Goal: Task Accomplishment & Management: Manage account settings

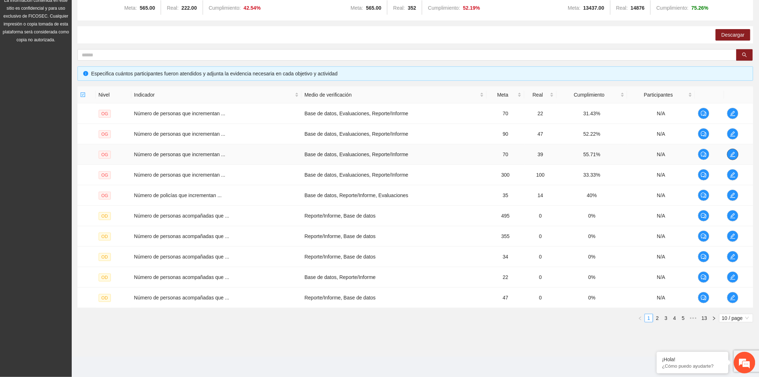
click at [731, 154] on icon "edit" at bounding box center [732, 154] width 5 height 5
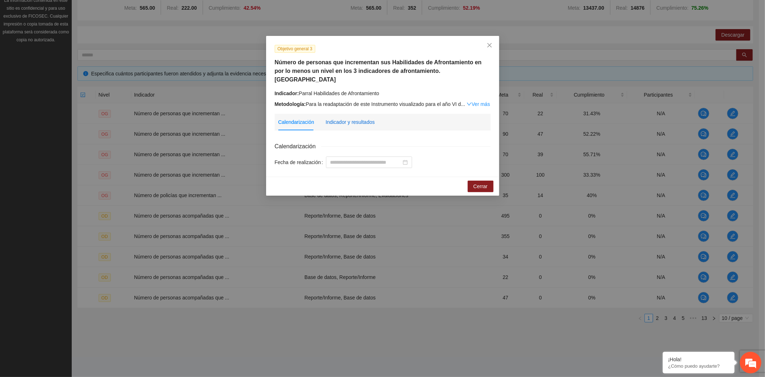
click at [361, 118] on div "Indicador y resultados" at bounding box center [350, 122] width 49 height 8
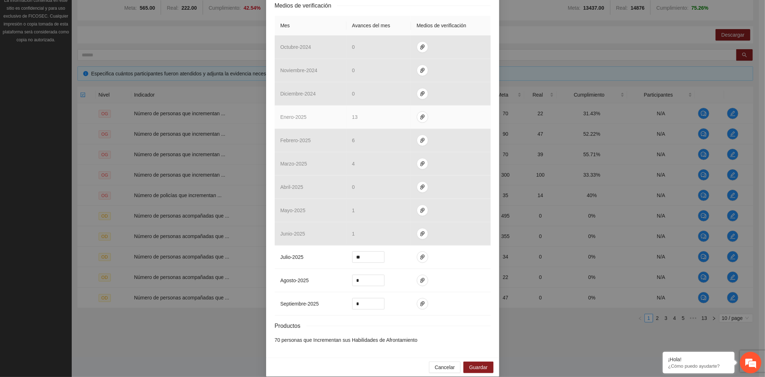
scroll to position [169, 0]
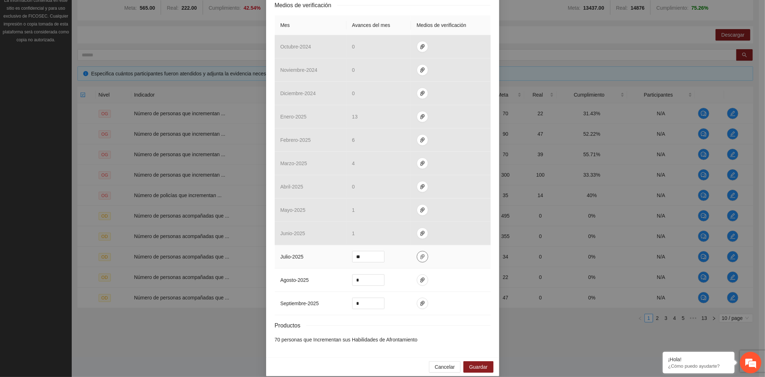
click at [420, 254] on icon "paper-clip" at bounding box center [422, 256] width 4 height 5
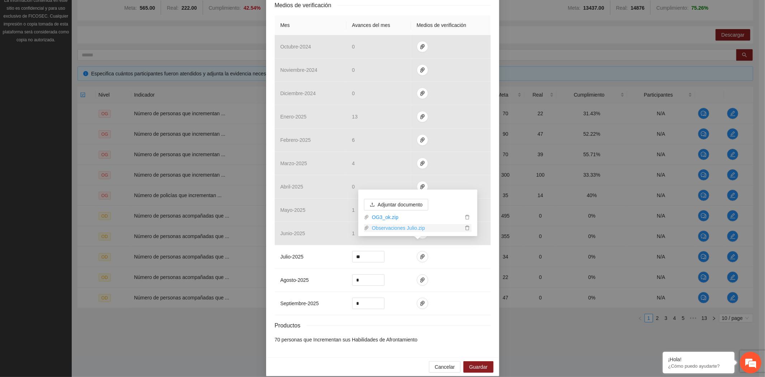
click at [409, 228] on link "Observaciones Julio.zip" at bounding box center [416, 228] width 94 height 8
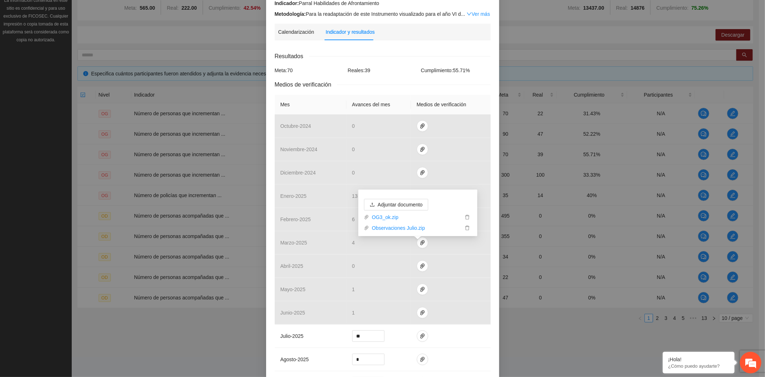
scroll to position [0, 0]
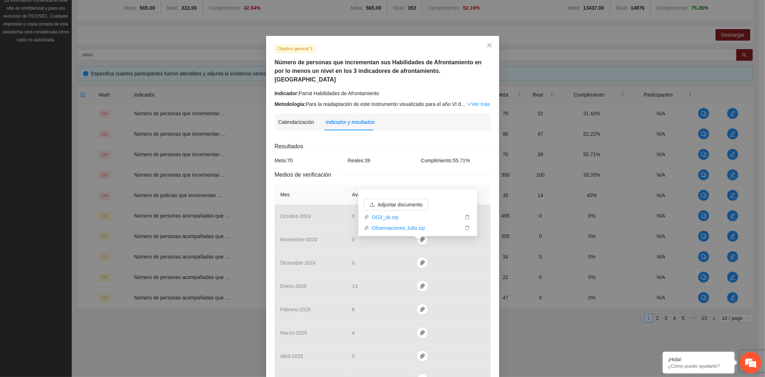
click at [460, 114] on div "Calendarización Indicador y resultados" at bounding box center [382, 122] width 209 height 17
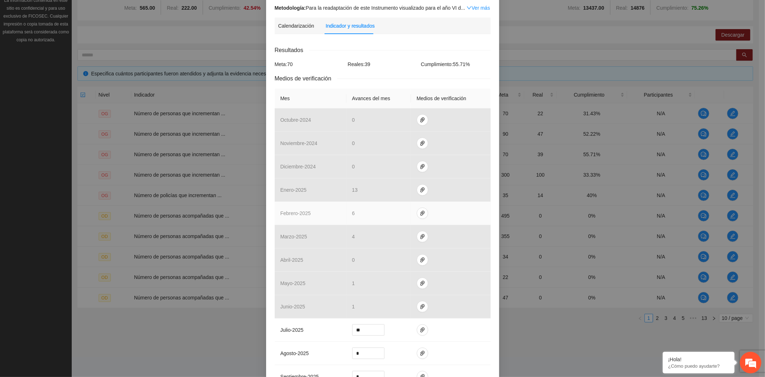
scroll to position [169, 0]
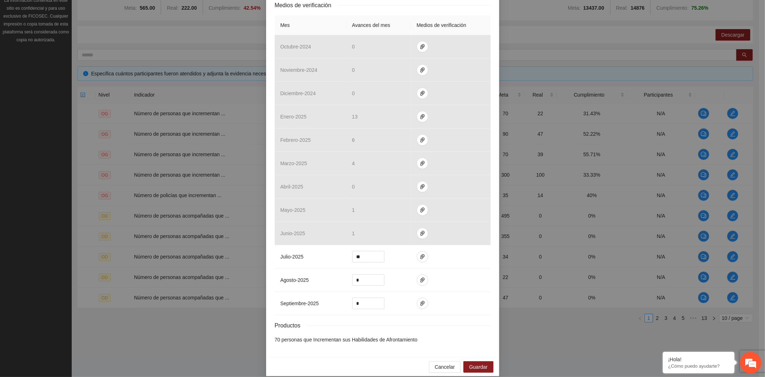
click at [227, 336] on div "Objetivo general 3 Número de personas que incrementan sus Habilidades de Afront…" at bounding box center [382, 188] width 765 height 377
click at [439, 363] on span "Cancelar" at bounding box center [445, 367] width 20 height 8
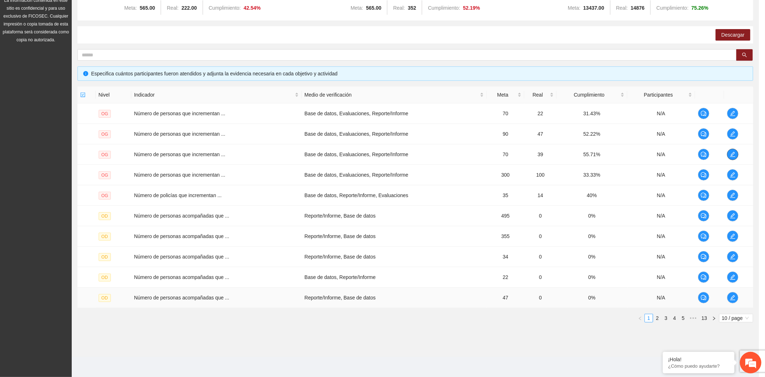
scroll to position [0, 0]
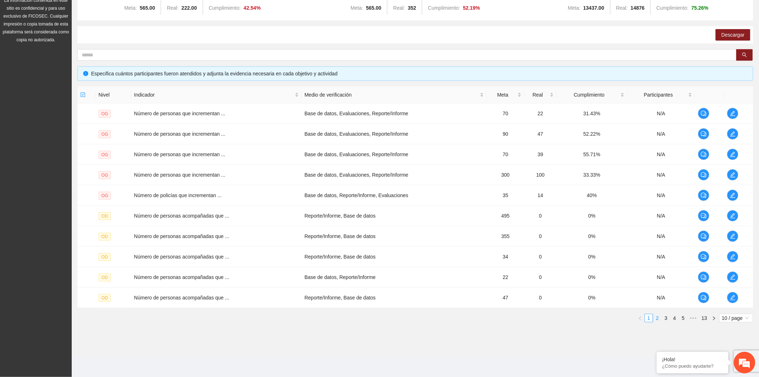
click at [658, 320] on link "2" at bounding box center [658, 318] width 8 height 8
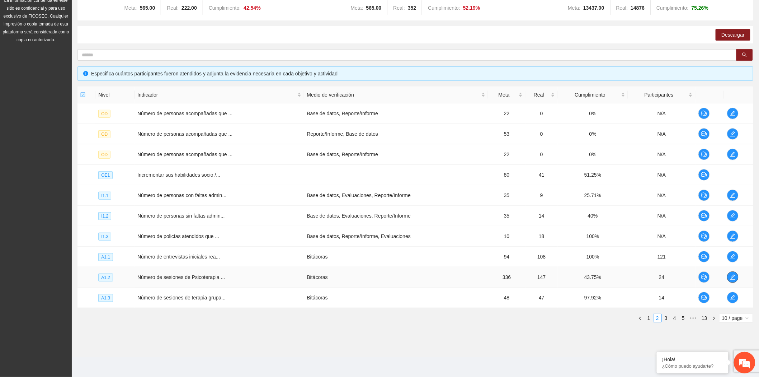
click at [735, 276] on icon "edit" at bounding box center [733, 277] width 6 height 6
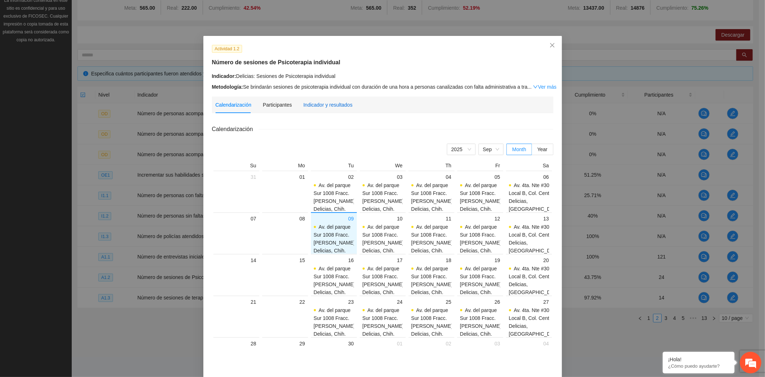
click at [315, 105] on div "Indicador y resultados" at bounding box center [327, 105] width 49 height 8
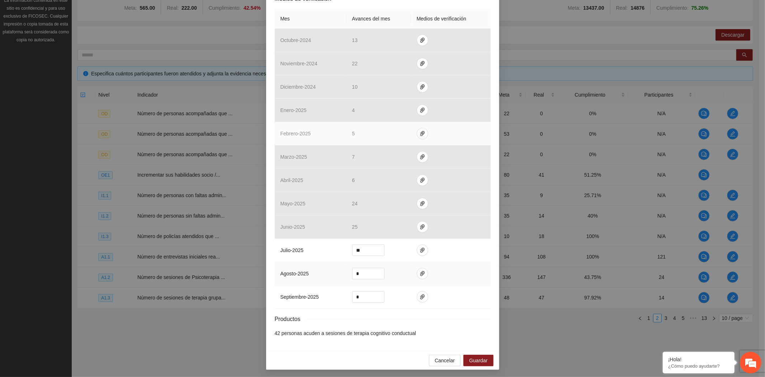
scroll to position [161, 0]
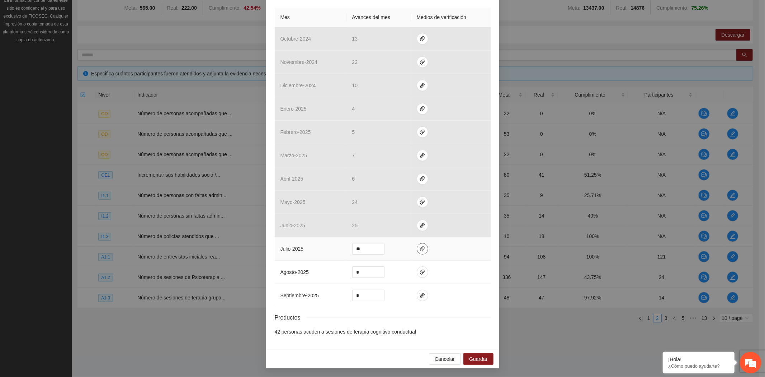
click at [420, 250] on icon "paper-clip" at bounding box center [423, 249] width 6 height 6
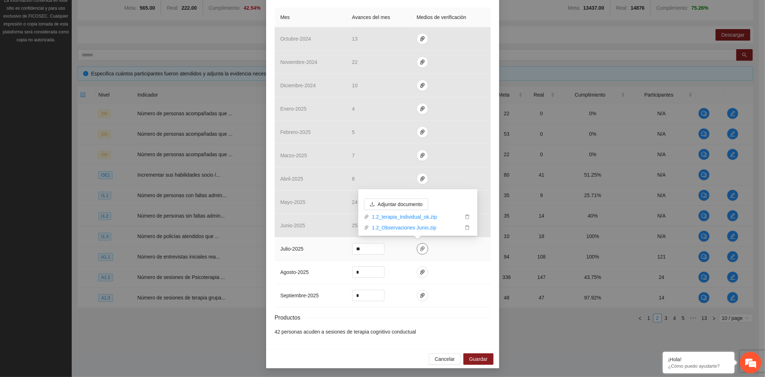
scroll to position [125, 0]
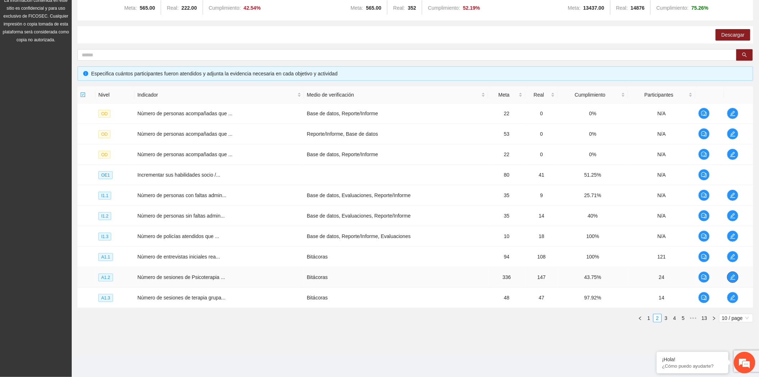
click at [732, 275] on icon "edit" at bounding box center [733, 277] width 6 height 6
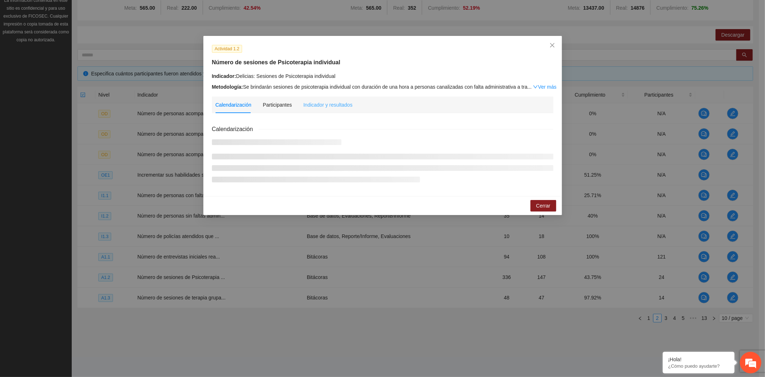
click at [314, 97] on div "Indicador y resultados" at bounding box center [327, 104] width 49 height 17
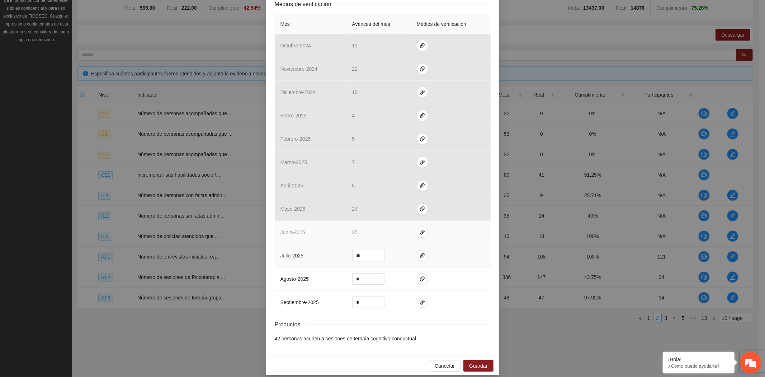
scroll to position [161, 0]
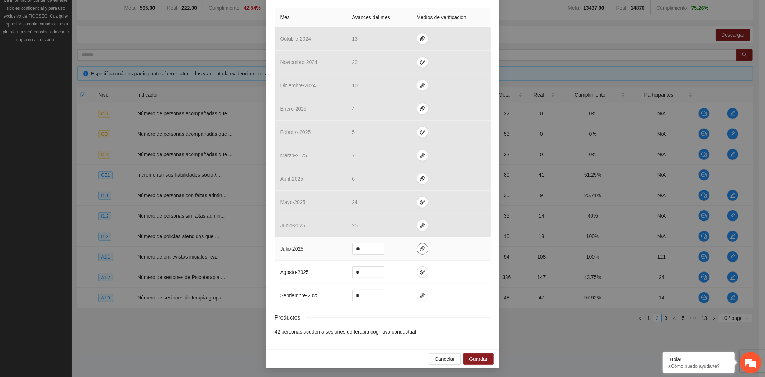
click at [420, 249] on icon "paper-clip" at bounding box center [422, 248] width 4 height 5
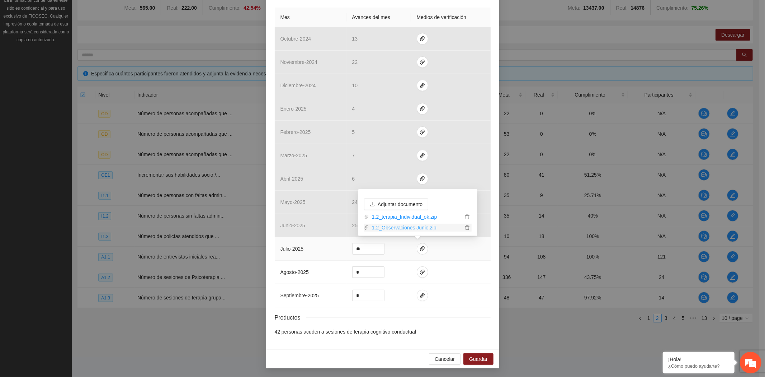
click at [415, 230] on link "1.2_Observaciones Junio.zip" at bounding box center [416, 227] width 94 height 8
click at [170, 330] on div "Actividad 1.2 Número de sesiones de Psicoterapia individual Indicador: Delicias…" at bounding box center [382, 188] width 765 height 377
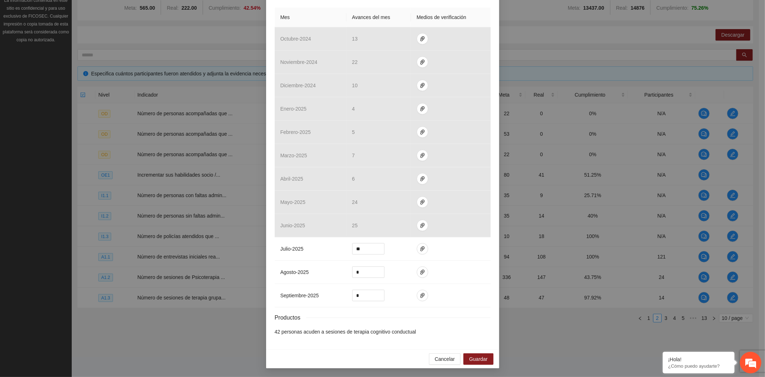
scroll to position [125, 0]
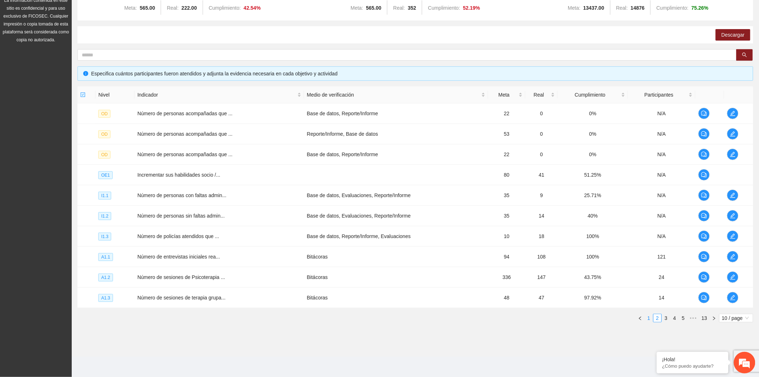
click at [647, 316] on link "1" at bounding box center [649, 318] width 8 height 8
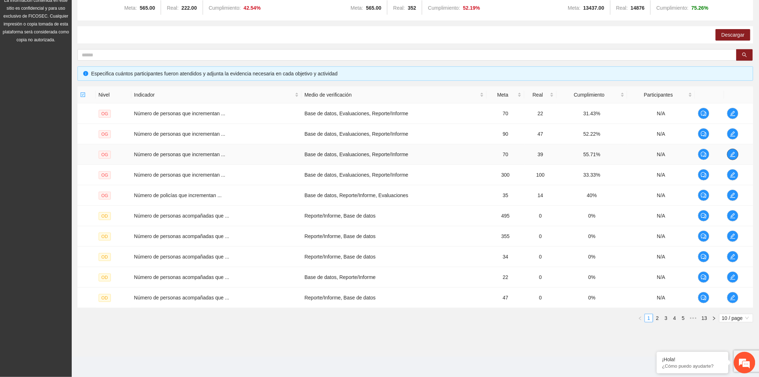
click at [737, 154] on span "edit" at bounding box center [732, 154] width 11 height 6
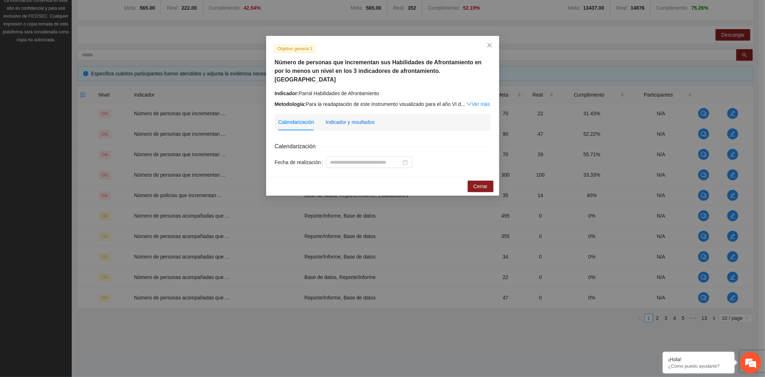
click at [355, 118] on div "Indicador y resultados" at bounding box center [350, 122] width 49 height 8
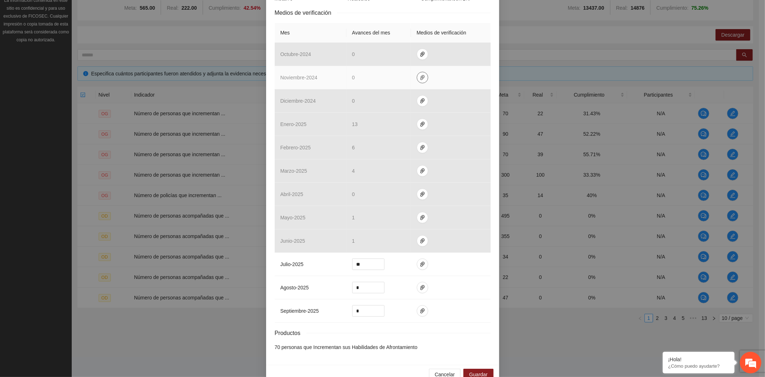
scroll to position [169, 0]
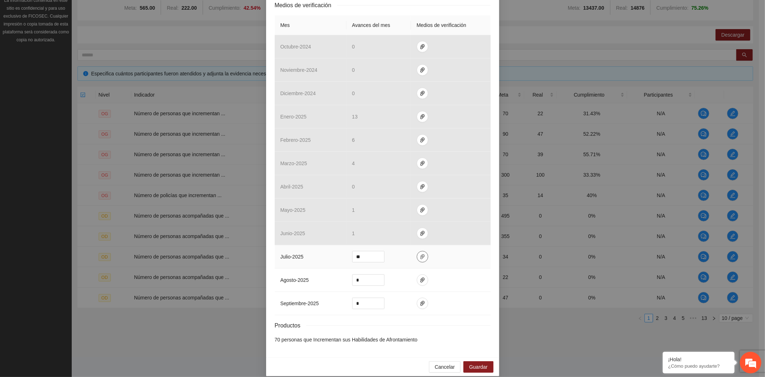
click at [420, 254] on icon "paper-clip" at bounding box center [422, 256] width 4 height 5
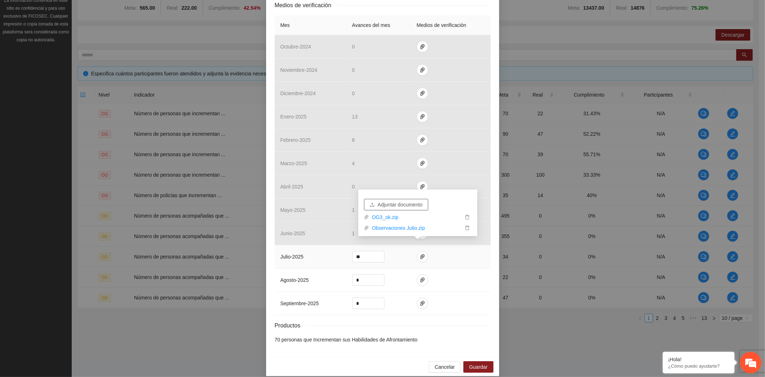
click at [415, 202] on span "Adjuntar documento" at bounding box center [400, 205] width 45 height 8
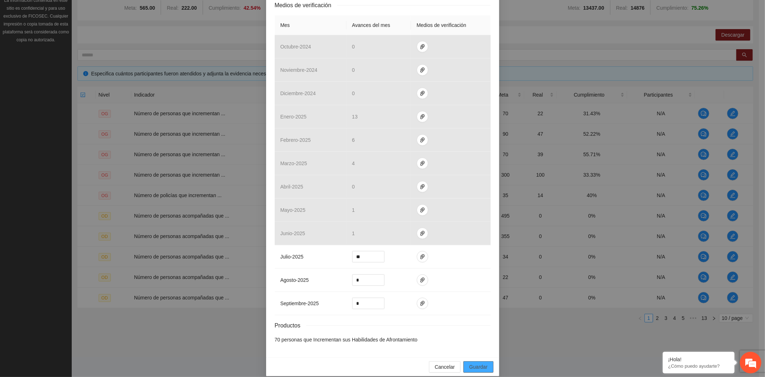
click at [477, 361] on button "Guardar" at bounding box center [478, 366] width 30 height 11
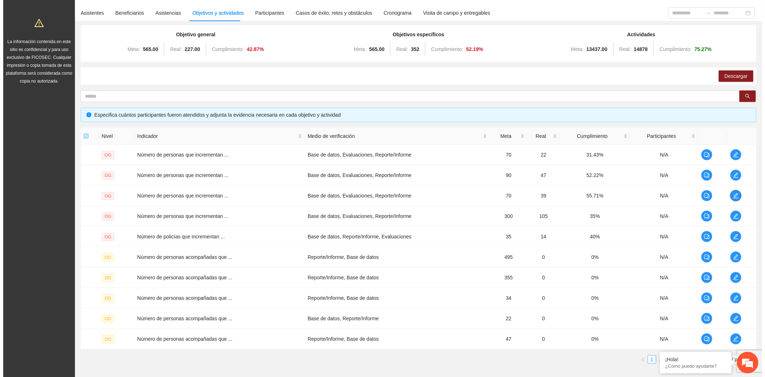
scroll to position [0, 0]
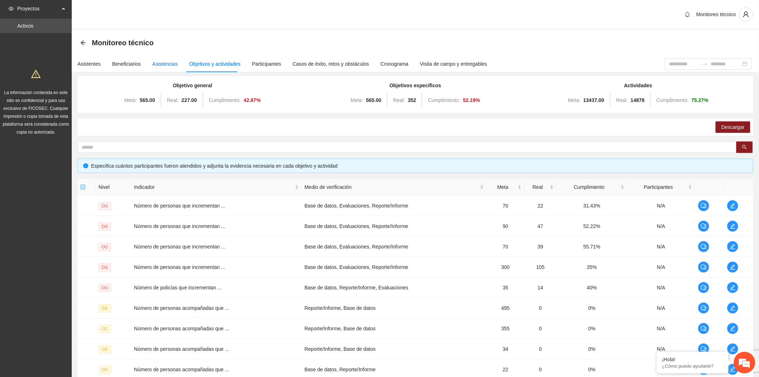
click at [163, 66] on div "Asistencias" at bounding box center [164, 64] width 25 height 8
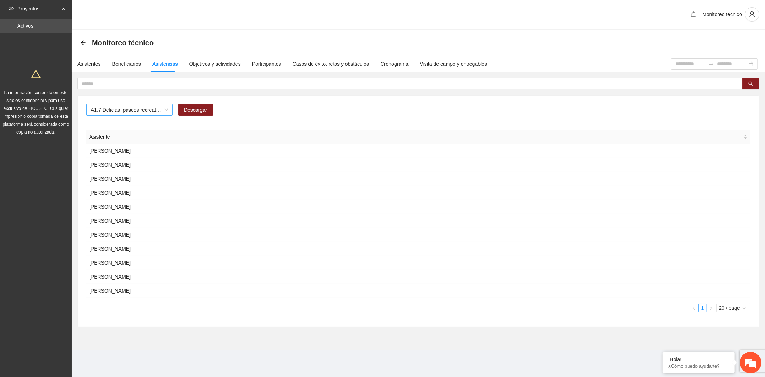
click at [131, 108] on span "A1.7 Delicias: paseos recreativos" at bounding box center [129, 109] width 77 height 11
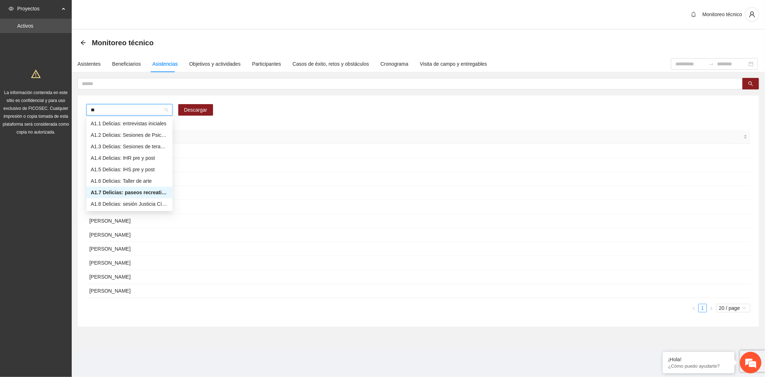
type input "***"
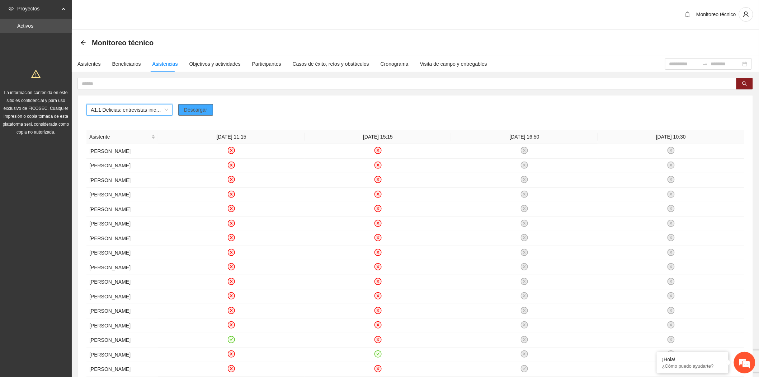
click at [194, 113] on span "Descargar" at bounding box center [195, 110] width 23 height 8
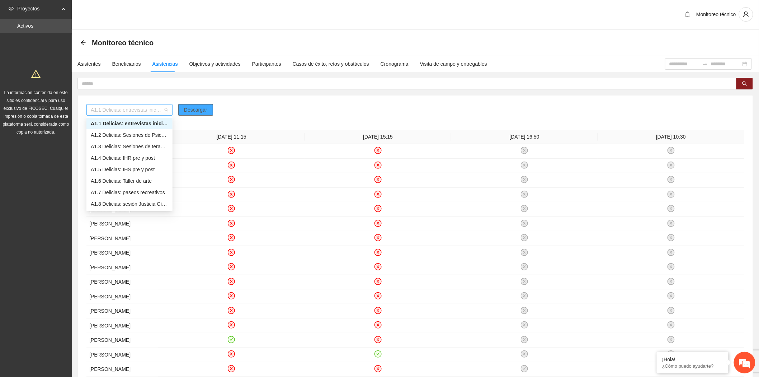
click at [123, 110] on span "A1.1 Delicias: entrevistas iniciales" at bounding box center [129, 109] width 77 height 11
type input "***"
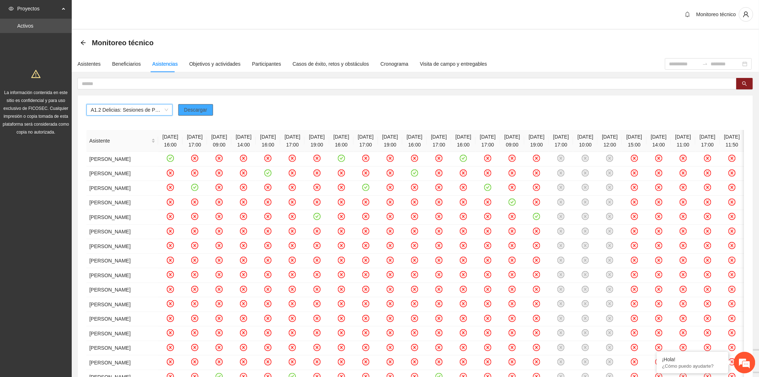
click at [188, 110] on span "Descargar" at bounding box center [195, 110] width 23 height 8
click at [114, 113] on span "A1.2 Delicias: Sesiones de Psicoterapia individual" at bounding box center [129, 109] width 77 height 11
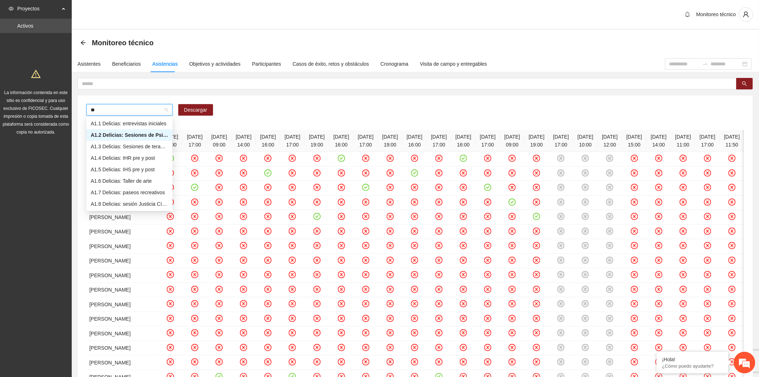
type input "***"
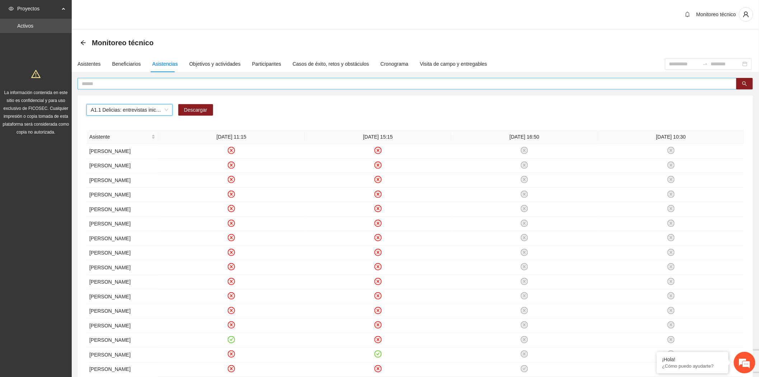
click at [110, 80] on input "text" at bounding box center [404, 84] width 645 height 8
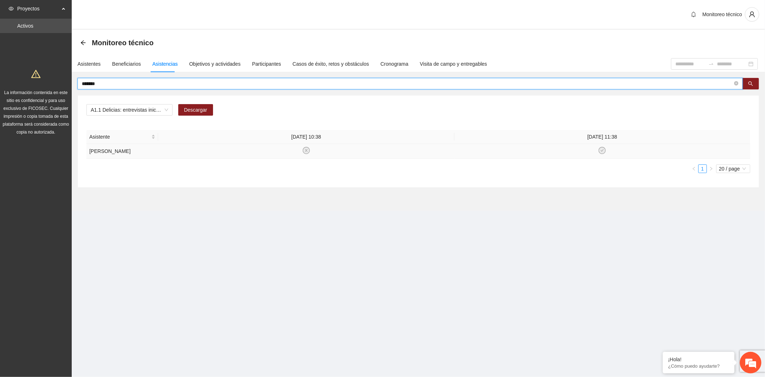
click at [602, 151] on icon "check-circle" at bounding box center [602, 150] width 3 height 3
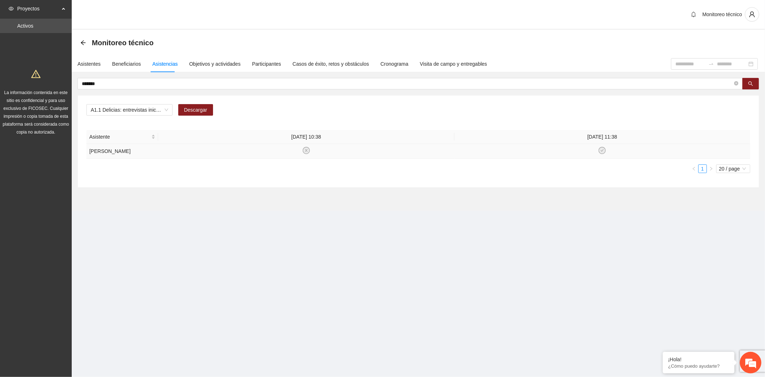
click at [603, 149] on icon "check-circle" at bounding box center [602, 150] width 6 height 6
click at [105, 83] on input "*******" at bounding box center [407, 84] width 651 height 8
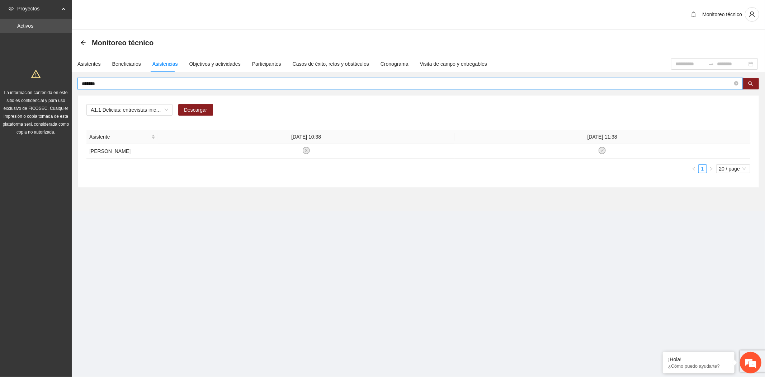
drag, startPoint x: 102, startPoint y: 84, endPoint x: 75, endPoint y: 84, distance: 26.9
click at [75, 84] on div "******* A1.1 Delicias: entrevistas iniciales Descargar Asistente 07/05/2025 10:…" at bounding box center [418, 133] width 693 height 110
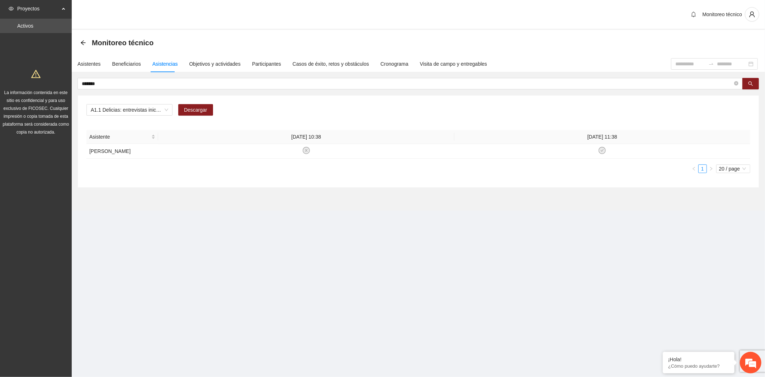
click at [207, 206] on section "Monitoreo técnico Asistentes Beneficiarios Asistencias Objetivos y actividades …" at bounding box center [418, 120] width 693 height 181
click at [599, 150] on icon "check-circle" at bounding box center [602, 150] width 7 height 7
click at [373, 174] on div "Asistente 07/05/2025 10:38 07/05/2025 11:38 Alexa Estefania Velo Barroso 1 20 /…" at bounding box center [418, 154] width 664 height 49
click at [115, 111] on span "A1.1 Delicias: entrevistas iniciales" at bounding box center [129, 109] width 77 height 11
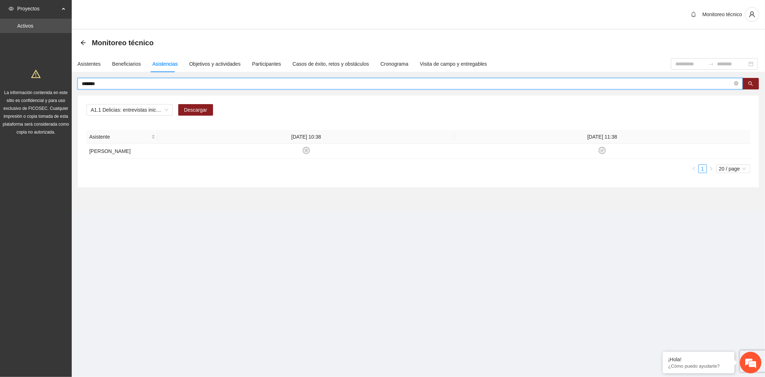
drag, startPoint x: 102, startPoint y: 84, endPoint x: 51, endPoint y: 83, distance: 51.3
click at [51, 83] on section "Proyectos Activos La información contenida en este sitio es confidencial y para…" at bounding box center [382, 188] width 765 height 377
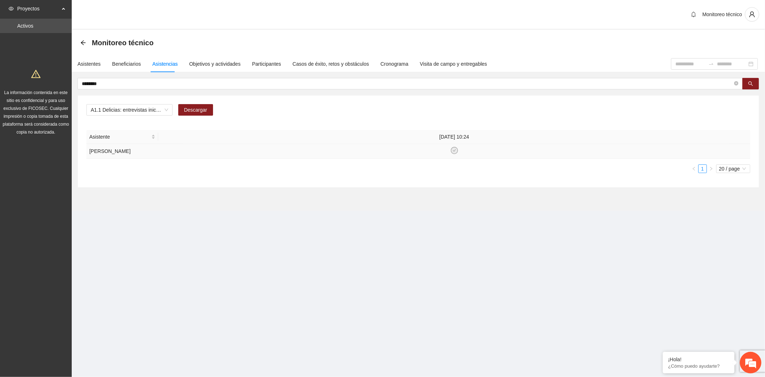
click at [453, 148] on icon "check-circle" at bounding box center [454, 150] width 6 height 6
click at [747, 169] on span "20 / page" at bounding box center [733, 169] width 28 height 8
click at [732, 212] on div "100 / page" at bounding box center [734, 216] width 26 height 8
click at [730, 166] on span "100 / page" at bounding box center [731, 169] width 31 height 8
click at [731, 190] on div "20 / page" at bounding box center [732, 193] width 29 height 8
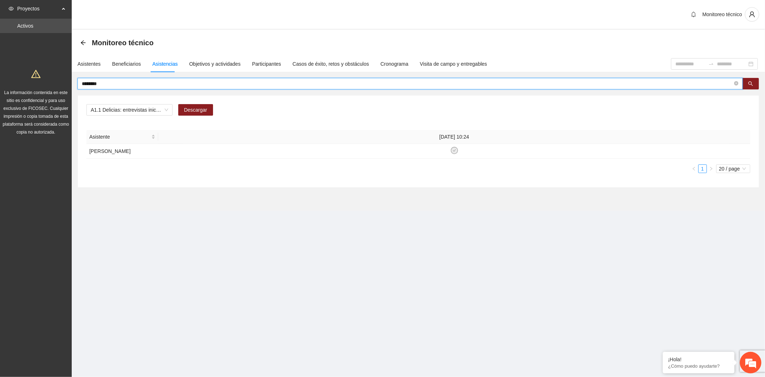
drag, startPoint x: 118, startPoint y: 82, endPoint x: 25, endPoint y: 84, distance: 93.3
click at [25, 84] on section "Proyectos Activos La información contenida en este sitio es confidencial y para…" at bounding box center [382, 188] width 765 height 377
click at [183, 198] on section "Monitoreo técnico Asistentes Beneficiarios Asistencias Objetivos y actividades …" at bounding box center [418, 120] width 693 height 181
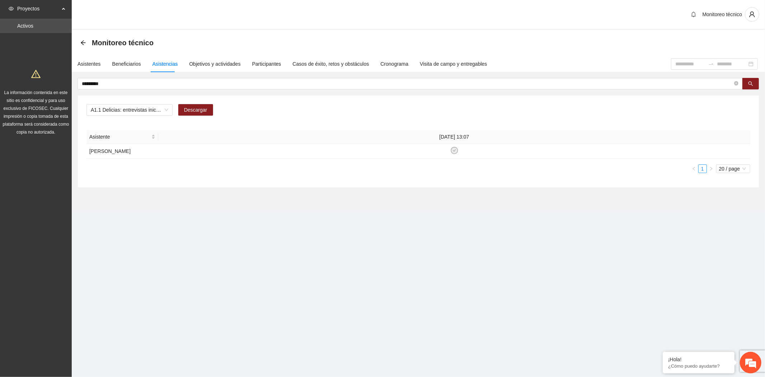
click at [353, 218] on section "Monitoreo técnico Monitoreo técnico Asistentes Beneficiarios Asistencias Objeti…" at bounding box center [418, 115] width 693 height 231
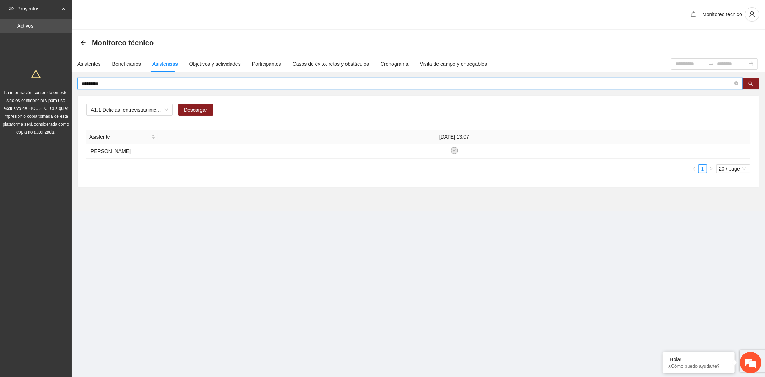
drag, startPoint x: 109, startPoint y: 82, endPoint x: 46, endPoint y: 82, distance: 62.8
click at [47, 82] on section "Proyectos Activos La información contenida en este sitio es confidencial y para…" at bounding box center [382, 188] width 765 height 377
drag, startPoint x: 124, startPoint y: 81, endPoint x: 38, endPoint y: 76, distance: 87.0
click at [38, 76] on section "Proyectos Activos La información contenida en este sitio es confidencial y para…" at bounding box center [382, 188] width 765 height 377
drag, startPoint x: 121, startPoint y: 83, endPoint x: 53, endPoint y: 82, distance: 67.8
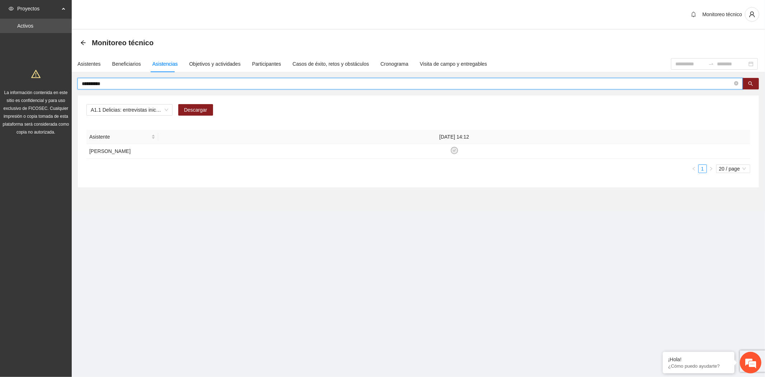
click at [53, 82] on section "**********" at bounding box center [382, 188] width 765 height 377
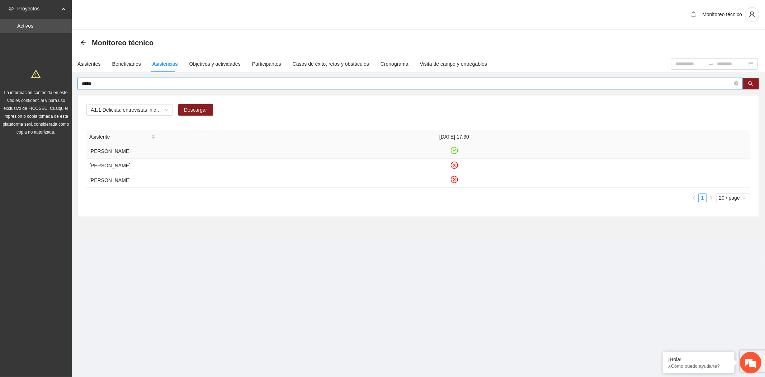
click at [454, 149] on icon "check-circle" at bounding box center [454, 150] width 6 height 6
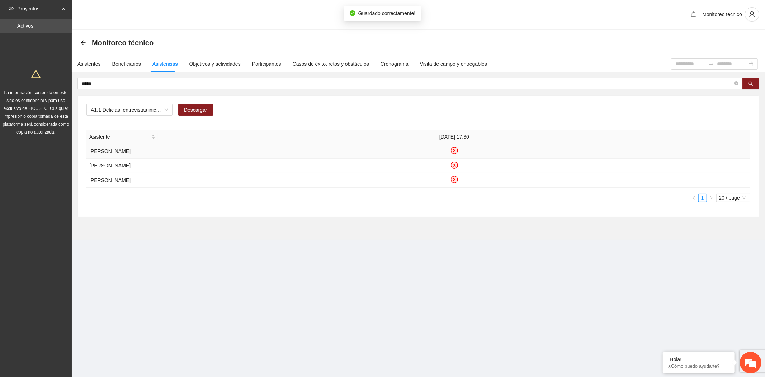
click at [454, 149] on icon "close-circle" at bounding box center [454, 150] width 3 height 3
click at [453, 150] on icon "check-circle" at bounding box center [454, 150] width 3 height 3
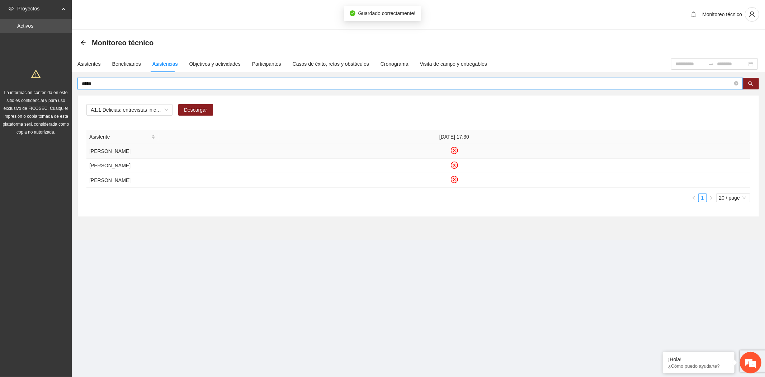
drag, startPoint x: 99, startPoint y: 83, endPoint x: 68, endPoint y: 80, distance: 31.3
click at [68, 80] on section "Proyectos Activos La información contenida en este sitio es confidencial y para…" at bounding box center [382, 188] width 765 height 377
type input "**********"
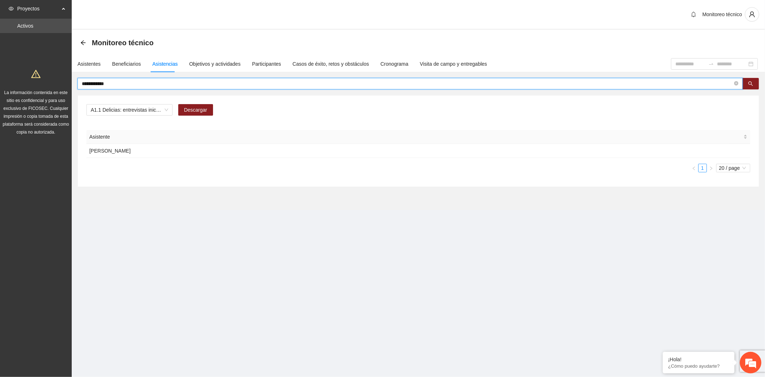
drag, startPoint x: 131, startPoint y: 81, endPoint x: 44, endPoint y: 79, distance: 86.8
click at [44, 79] on section "**********" at bounding box center [382, 188] width 765 height 377
click at [149, 218] on section "**********" at bounding box center [418, 115] width 693 height 230
drag, startPoint x: 118, startPoint y: 85, endPoint x: 65, endPoint y: 81, distance: 52.5
click at [65, 81] on section "**********" at bounding box center [382, 188] width 765 height 377
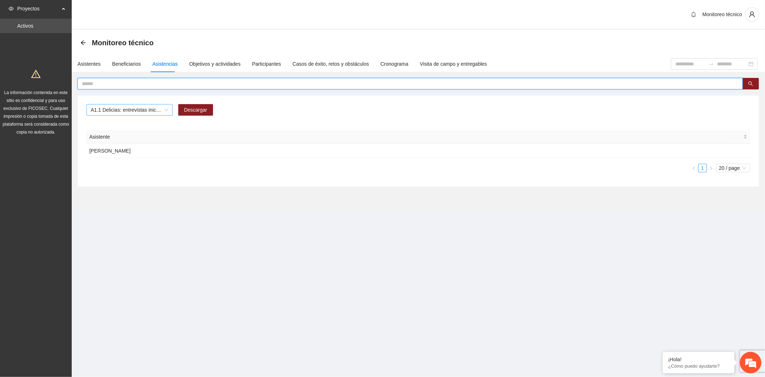
click at [143, 113] on span "A1.1 Delicias: entrevistas iniciales" at bounding box center [129, 109] width 77 height 11
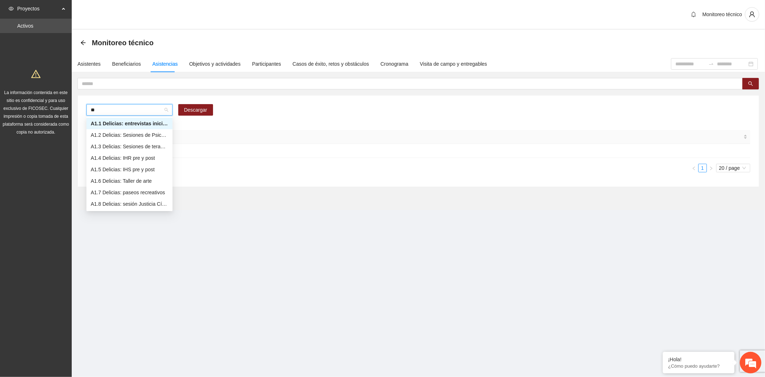
type input "***"
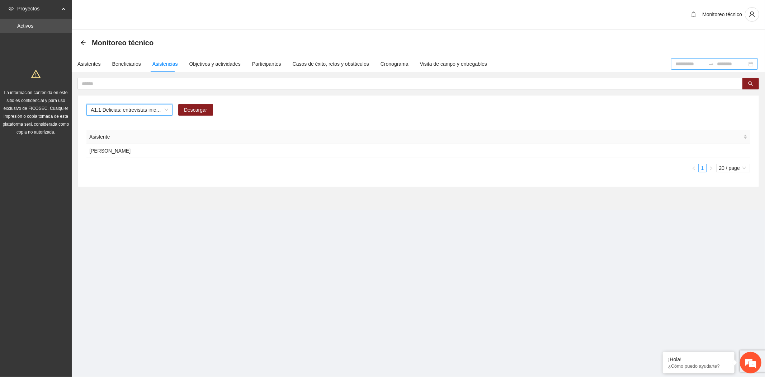
click at [675, 63] on input at bounding box center [690, 64] width 30 height 8
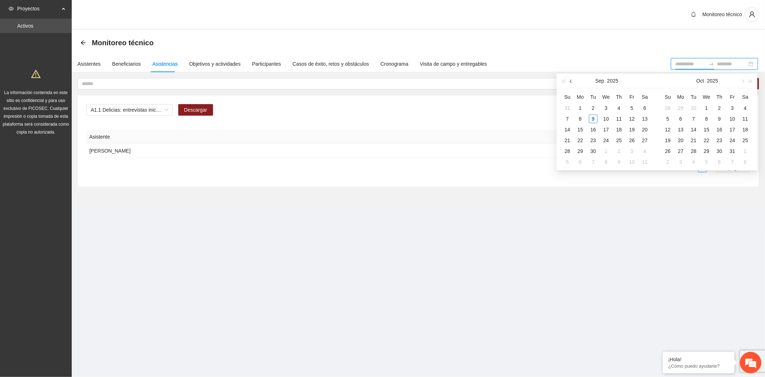
click at [572, 81] on span "button" at bounding box center [572, 81] width 4 height 4
type input "**********"
click at [567, 106] on div "1" at bounding box center [567, 108] width 9 height 9
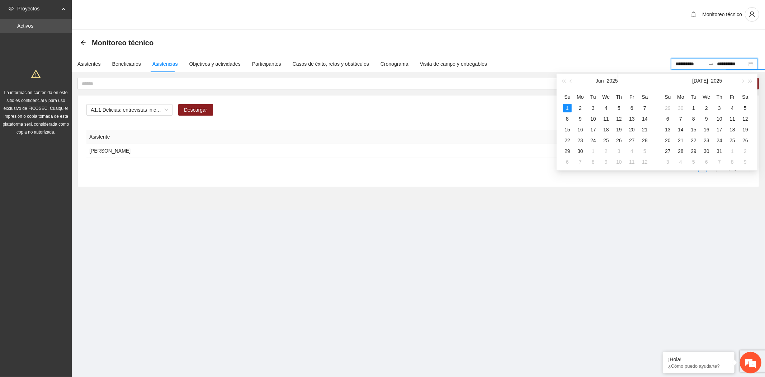
type input "**********"
click at [583, 148] on div "30" at bounding box center [580, 151] width 9 height 9
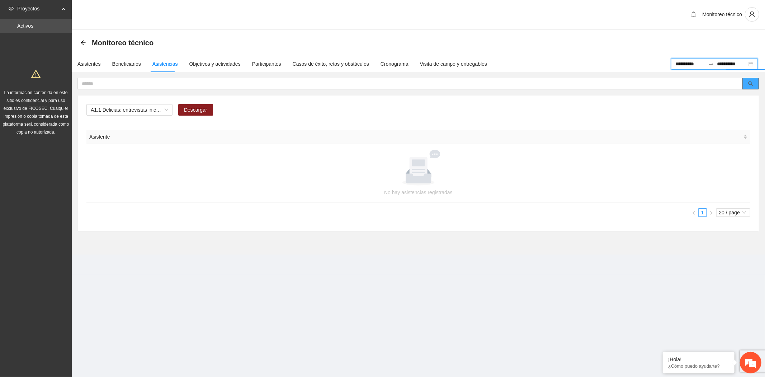
click at [751, 85] on icon "search" at bounding box center [750, 83] width 5 height 5
click at [90, 62] on div "Asistentes" at bounding box center [88, 64] width 23 height 8
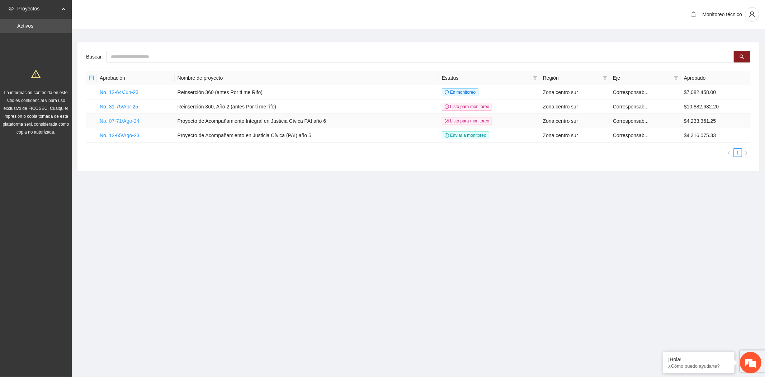
click at [136, 123] on link "No. 07-71/Ago-24" at bounding box center [120, 121] width 40 height 6
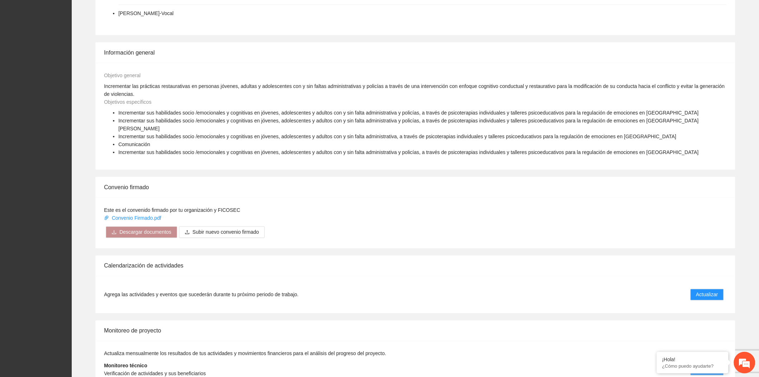
scroll to position [380, 0]
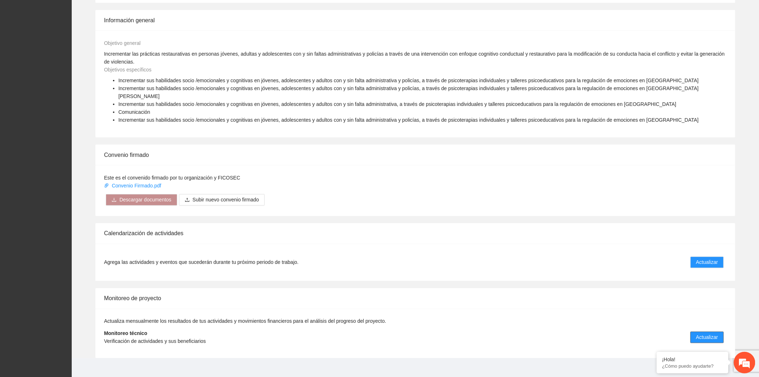
click at [696, 331] on button "Actualizar" at bounding box center [706, 336] width 33 height 11
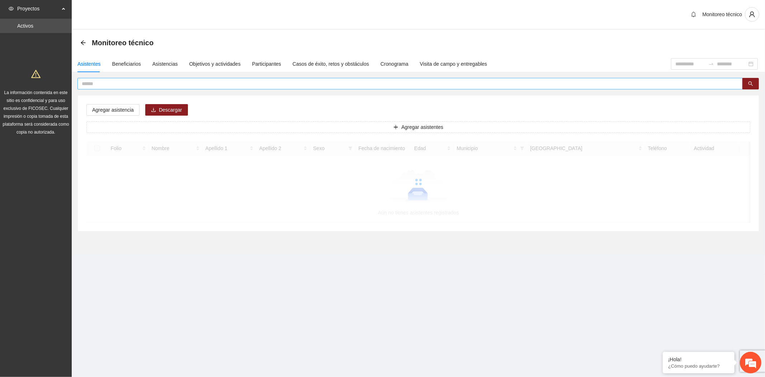
click at [107, 81] on input "text" at bounding box center [407, 84] width 651 height 8
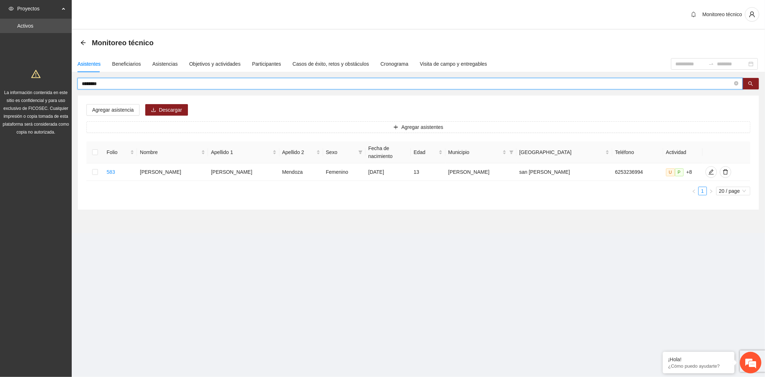
drag, startPoint x: 107, startPoint y: 81, endPoint x: 1, endPoint y: 78, distance: 106.2
click at [1, 78] on section "Proyectos Activos La información contenida en este sitio es confidencial y para…" at bounding box center [382, 188] width 765 height 377
type input "*********"
click at [200, 60] on div "Objetivos y actividades" at bounding box center [214, 64] width 51 height 8
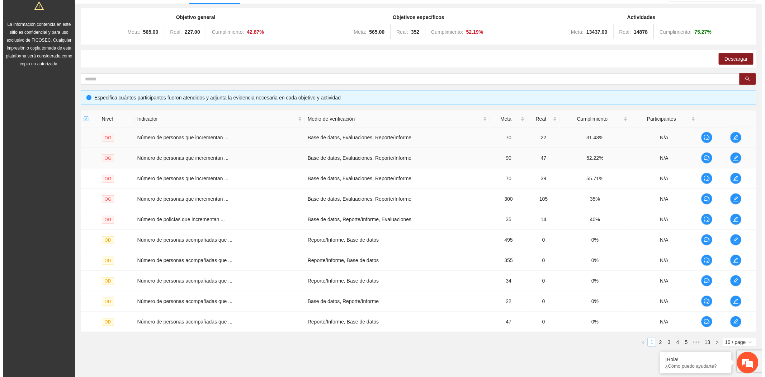
scroll to position [80, 0]
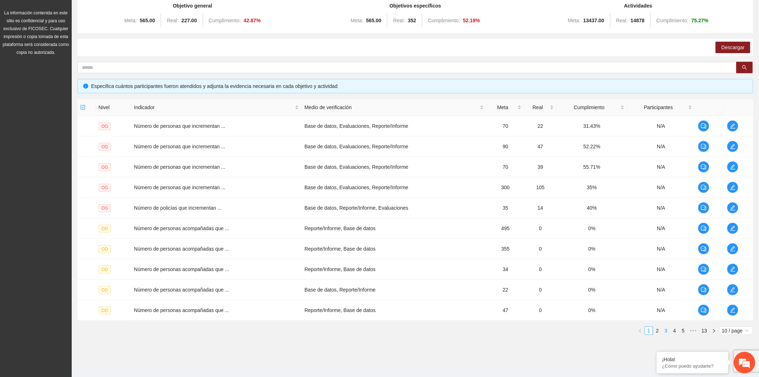
click at [662, 329] on link "3" at bounding box center [666, 330] width 8 height 8
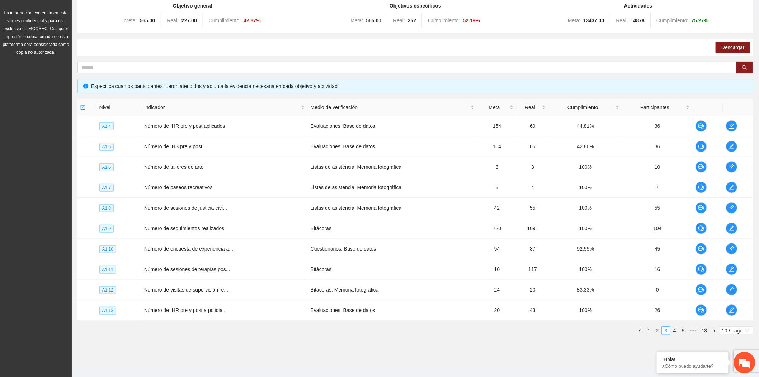
click at [661, 329] on link "2" at bounding box center [658, 330] width 8 height 8
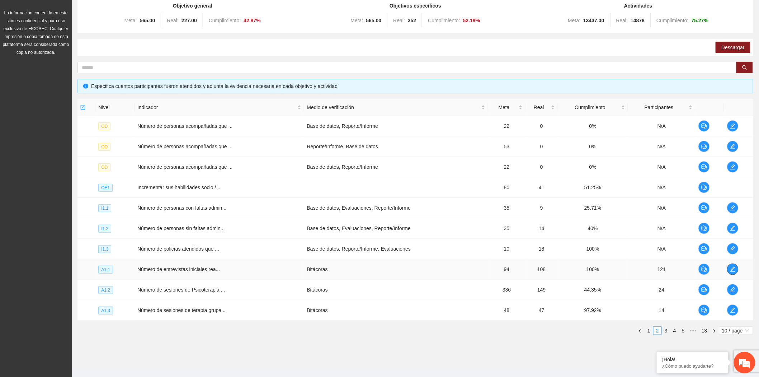
click at [732, 270] on icon "edit" at bounding box center [733, 269] width 6 height 6
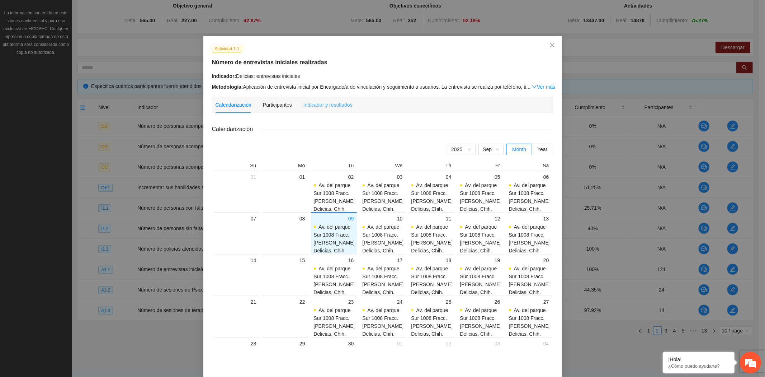
click at [330, 110] on div "Indicador y resultados" at bounding box center [327, 104] width 49 height 17
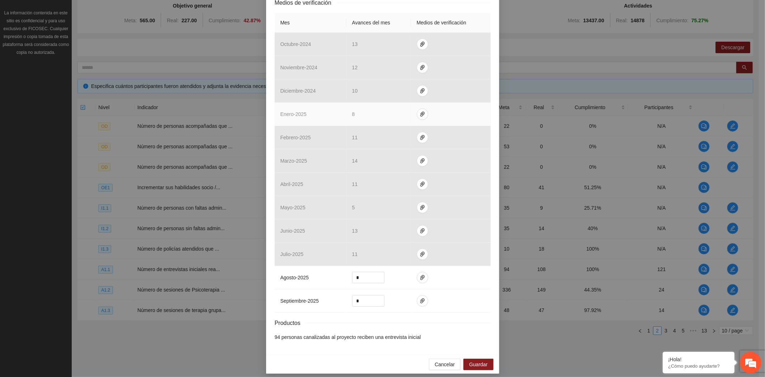
scroll to position [160, 0]
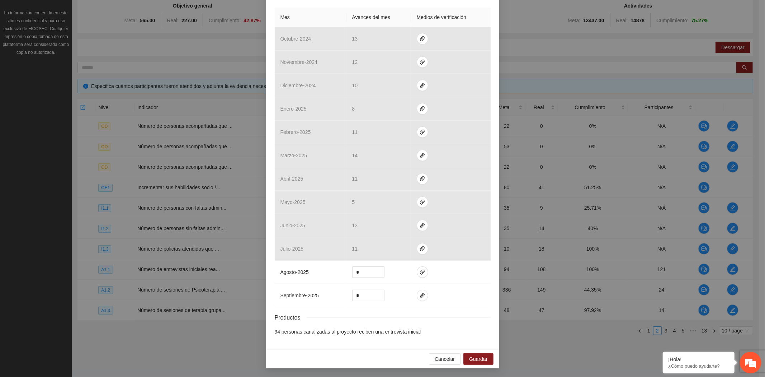
click at [194, 345] on div "Actividad 1.1 Número de entrevistas iniciales realizadas Indicador: Delicias: e…" at bounding box center [382, 188] width 765 height 377
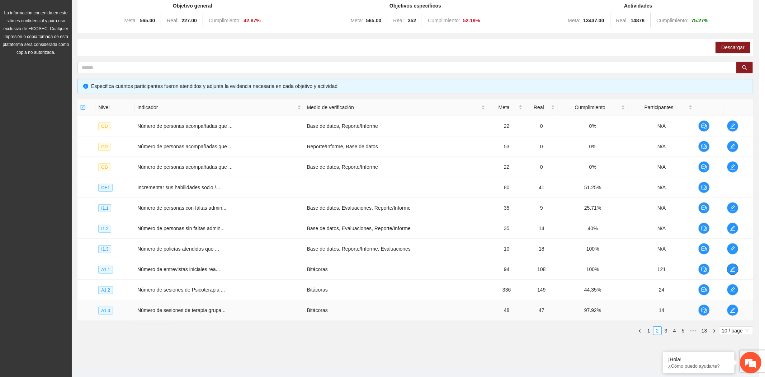
scroll to position [0, 0]
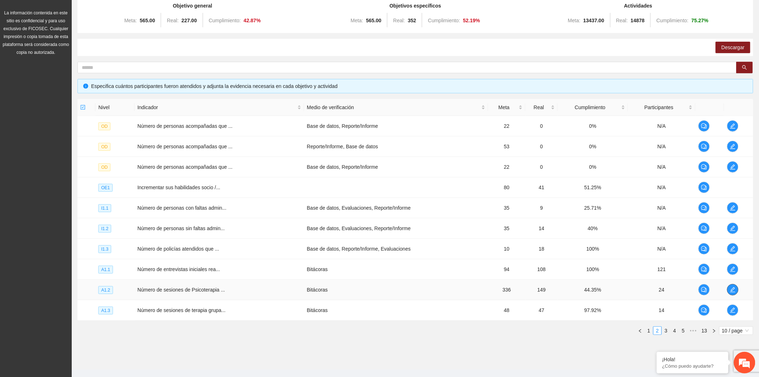
click at [727, 291] on span "edit" at bounding box center [732, 290] width 11 height 6
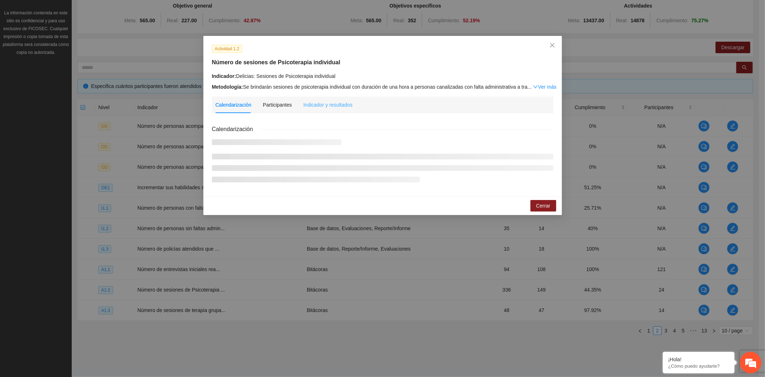
click at [328, 99] on div "Indicador y resultados" at bounding box center [327, 104] width 49 height 17
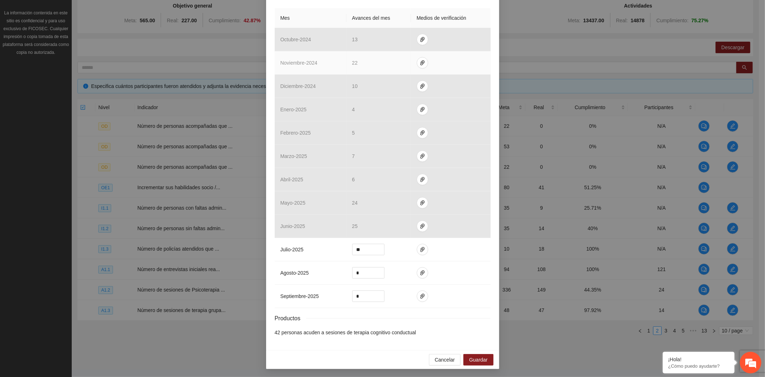
scroll to position [161, 0]
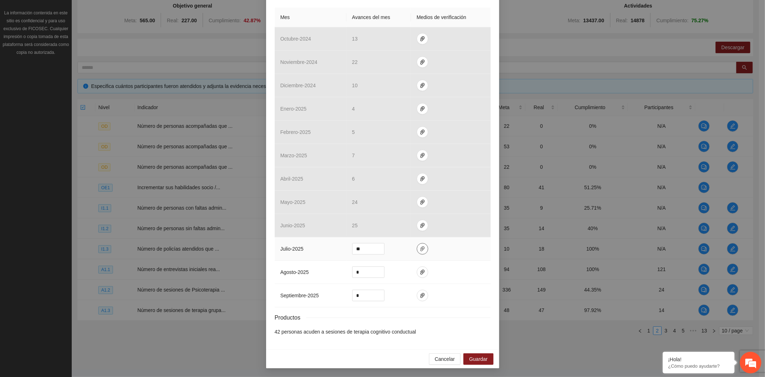
click at [420, 248] on icon "paper-clip" at bounding box center [422, 248] width 4 height 5
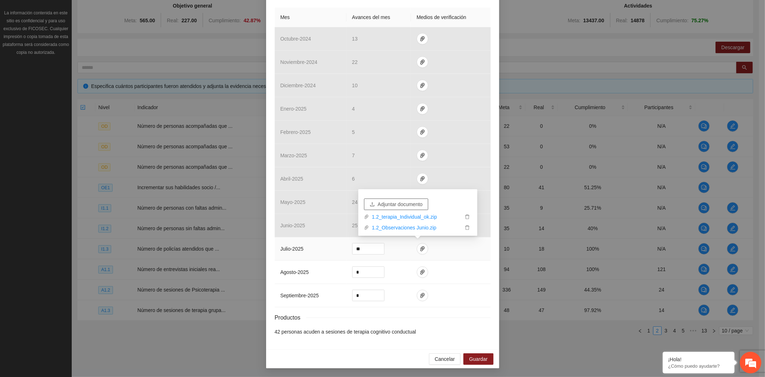
click at [410, 200] on span "Adjuntar documento" at bounding box center [400, 204] width 45 height 8
click at [476, 357] on span "Guardar" at bounding box center [478, 359] width 18 height 8
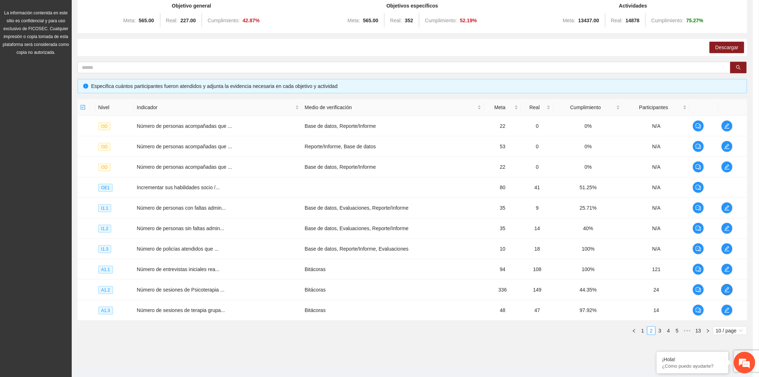
scroll to position [0, 0]
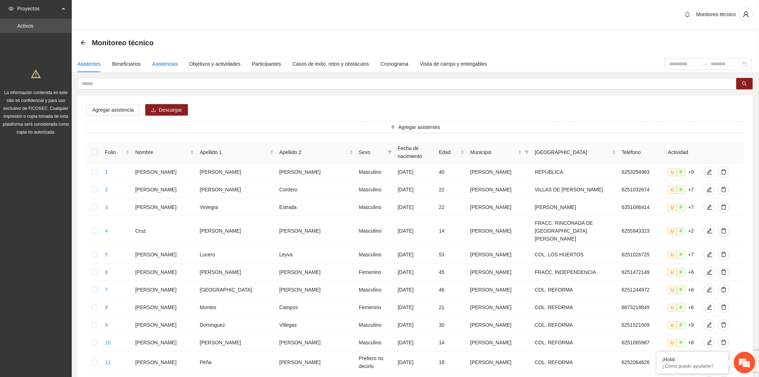
click at [167, 63] on div "Asistencias" at bounding box center [164, 64] width 25 height 8
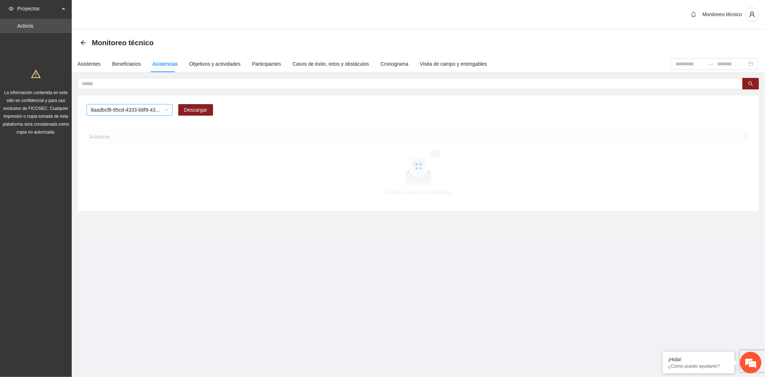
click at [117, 108] on span "8aadbcf8-95cd-4333-b6f9-4314c3142350" at bounding box center [129, 109] width 77 height 11
type input "***"
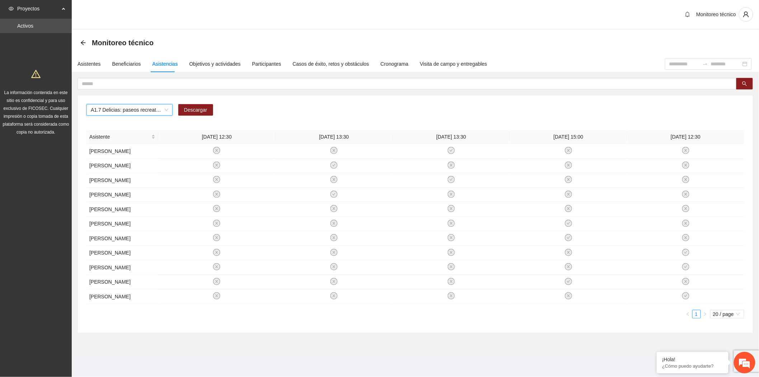
click at [117, 108] on span "A1.7 Delicias: paseos recreativos" at bounding box center [129, 109] width 77 height 11
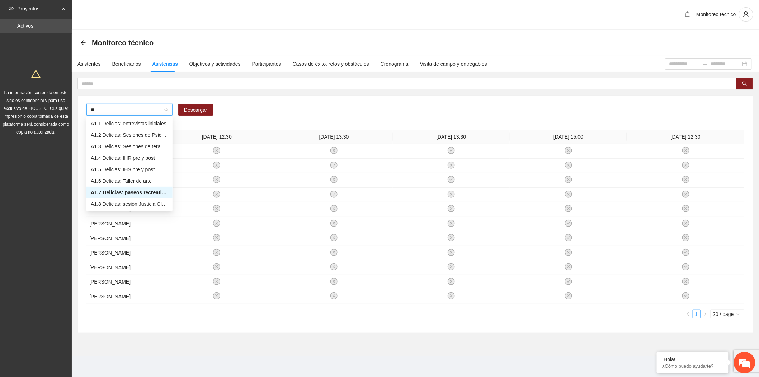
type input "***"
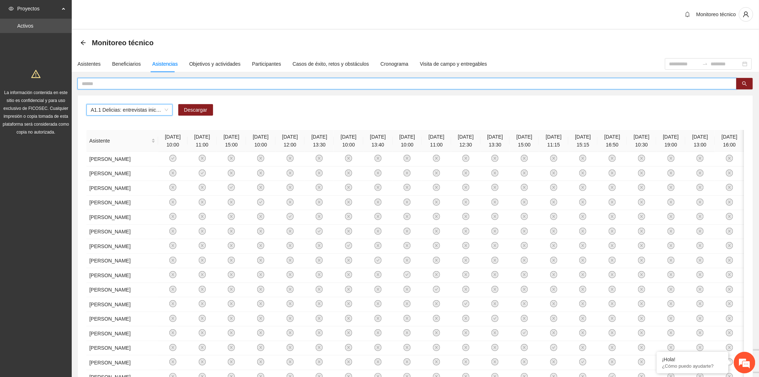
click at [107, 83] on input "text" at bounding box center [404, 84] width 645 height 8
type input "*"
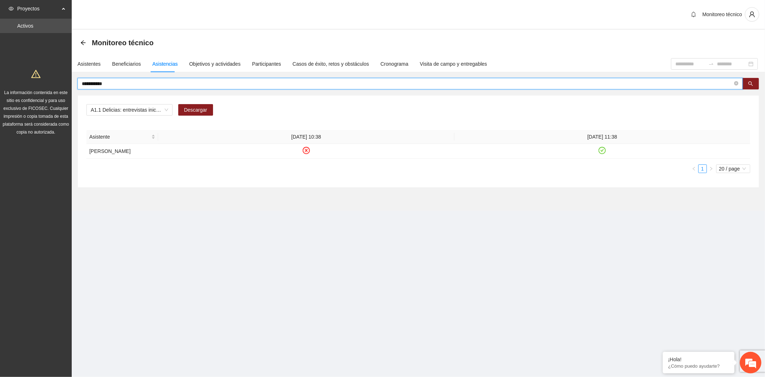
drag, startPoint x: 111, startPoint y: 83, endPoint x: 61, endPoint y: 81, distance: 50.2
click at [61, 81] on section "**********" at bounding box center [382, 188] width 765 height 377
drag, startPoint x: 147, startPoint y: 83, endPoint x: 51, endPoint y: 82, distance: 96.9
click at [51, 82] on section "Proyectos Activos La información contenida en este sitio es confidencial y para…" at bounding box center [382, 188] width 765 height 377
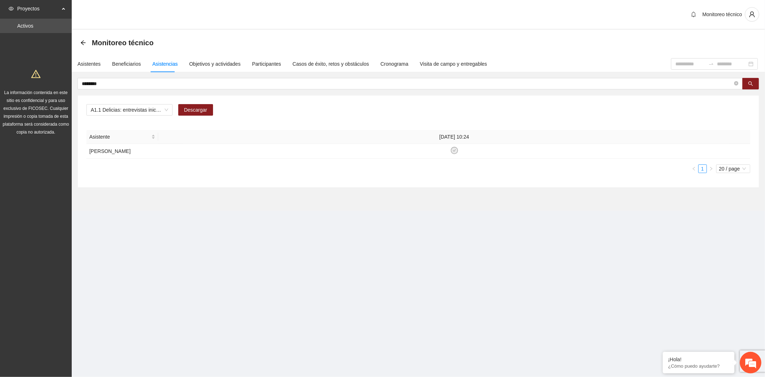
click at [252, 202] on section "Monitoreo técnico Asistentes Beneficiarios Asistencias Objetivos y actividades …" at bounding box center [418, 120] width 693 height 181
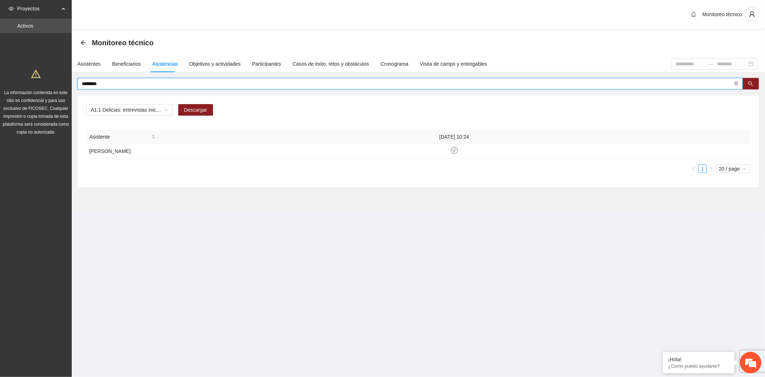
drag, startPoint x: 104, startPoint y: 82, endPoint x: 63, endPoint y: 81, distance: 40.9
click at [63, 81] on section "Proyectos Activos La información contenida en este sitio es confidencial y para…" at bounding box center [382, 188] width 765 height 377
drag, startPoint x: 104, startPoint y: 83, endPoint x: 110, endPoint y: 86, distance: 7.1
click at [104, 83] on input "********" at bounding box center [407, 84] width 651 height 8
drag, startPoint x: 109, startPoint y: 84, endPoint x: 65, endPoint y: 81, distance: 44.2
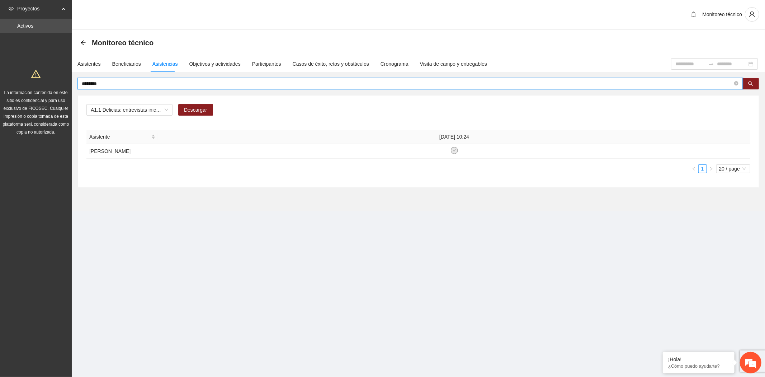
click at [63, 81] on section "Proyectos Activos La información contenida en este sitio es confidencial y para…" at bounding box center [382, 188] width 765 height 377
drag, startPoint x: 96, startPoint y: 85, endPoint x: 72, endPoint y: 85, distance: 23.7
click at [72, 85] on div "**** A1.1 Delicias: entrevistas iniciales Descargar Asistente [DATE] 10:00 [PER…" at bounding box center [418, 133] width 693 height 110
drag, startPoint x: 99, startPoint y: 82, endPoint x: 40, endPoint y: 73, distance: 60.2
click at [42, 74] on section "Proyectos Activos La información contenida en este sitio es confidencial y para…" at bounding box center [382, 188] width 765 height 377
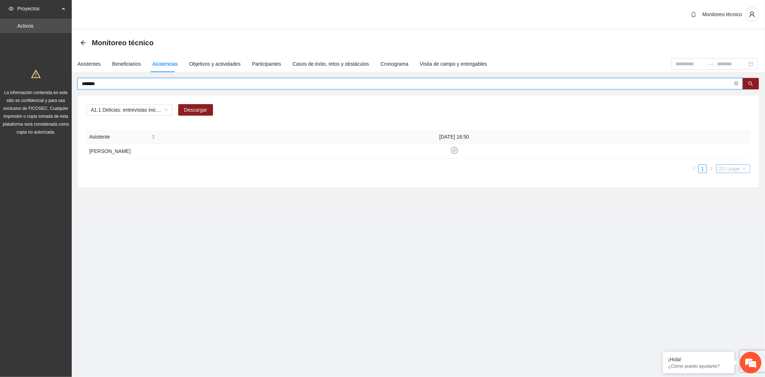
click at [733, 173] on div "20 / page" at bounding box center [733, 168] width 34 height 9
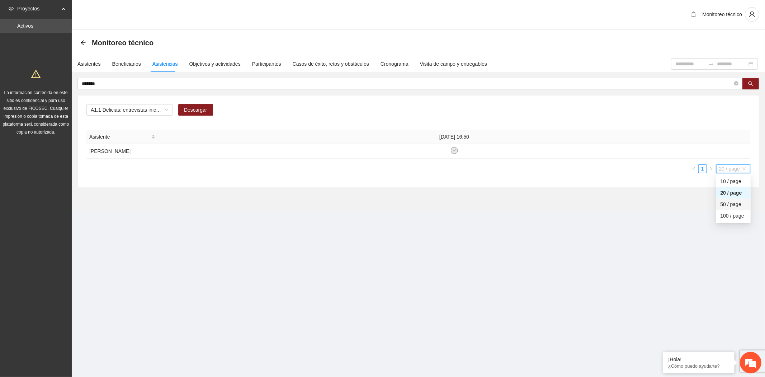
click at [724, 208] on div "50 / page" at bounding box center [734, 204] width 26 height 8
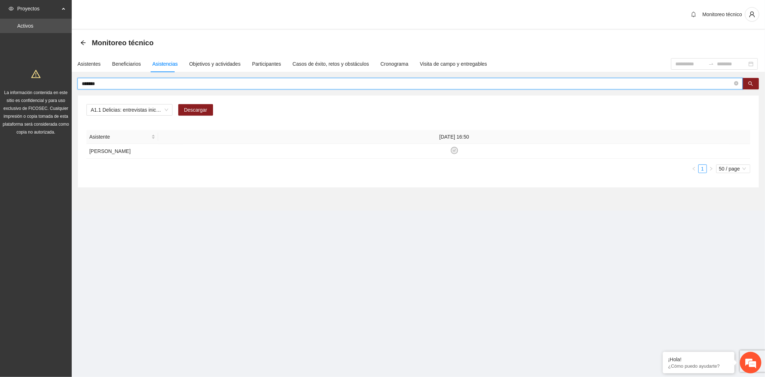
drag, startPoint x: 127, startPoint y: 83, endPoint x: 42, endPoint y: 79, distance: 85.5
click at [42, 79] on section "Proyectos Activos La información contenida en este sitio es confidencial y para…" at bounding box center [382, 188] width 765 height 377
drag, startPoint x: 109, startPoint y: 83, endPoint x: 60, endPoint y: 81, distance: 49.2
click at [60, 81] on section "Proyectos Activos La información contenida en este sitio es confidencial y para…" at bounding box center [382, 188] width 765 height 377
click at [110, 83] on input "********" at bounding box center [407, 84] width 651 height 8
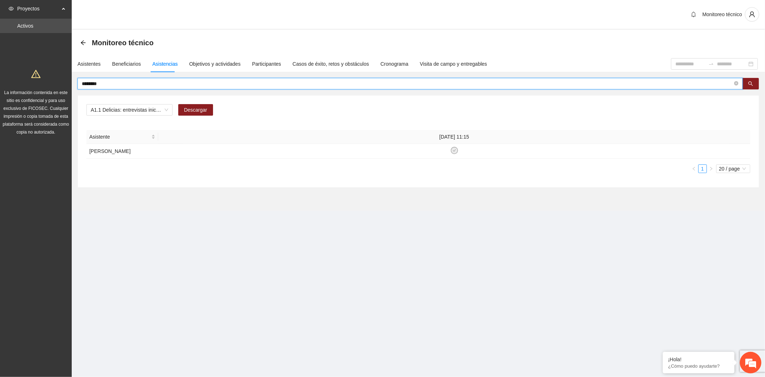
drag, startPoint x: 117, startPoint y: 84, endPoint x: 27, endPoint y: 84, distance: 90.0
click at [27, 84] on section "Proyectos Activos La información contenida en este sitio es confidencial y para…" at bounding box center [382, 188] width 765 height 377
drag, startPoint x: 116, startPoint y: 83, endPoint x: 33, endPoint y: 83, distance: 82.9
click at [33, 83] on section "Proyectos Activos La información contenida en este sitio es confidencial y para…" at bounding box center [382, 188] width 765 height 377
type input "*"
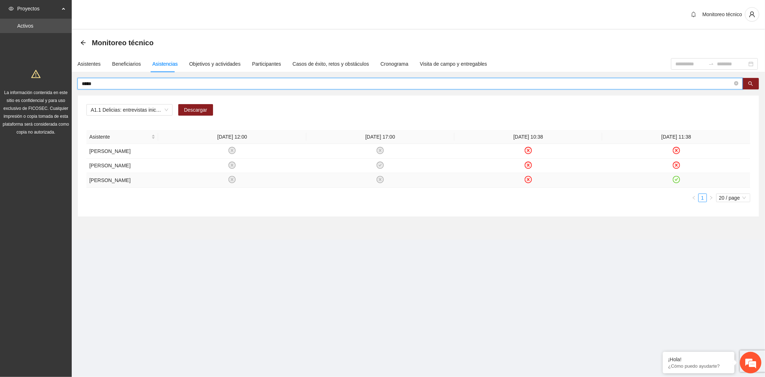
click at [676, 180] on icon "check-circle" at bounding box center [676, 179] width 6 height 6
drag, startPoint x: 96, startPoint y: 85, endPoint x: 69, endPoint y: 83, distance: 27.0
click at [69, 83] on section "Proyectos Activos La información contenida en este sitio es confidencial y para…" at bounding box center [382, 188] width 765 height 377
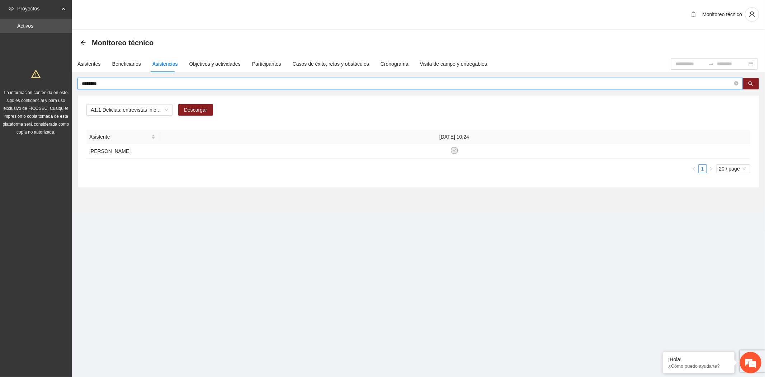
drag, startPoint x: 108, startPoint y: 85, endPoint x: 6, endPoint y: 75, distance: 102.7
click at [6, 75] on section "Proyectos Activos La información contenida en este sitio es confidencial y para…" at bounding box center [382, 188] width 765 height 377
drag, startPoint x: 113, startPoint y: 81, endPoint x: 22, endPoint y: 90, distance: 91.1
click at [22, 90] on section "Proyectos Activos La información contenida en este sitio es confidencial y para…" at bounding box center [382, 188] width 765 height 377
drag, startPoint x: 106, startPoint y: 81, endPoint x: 50, endPoint y: 83, distance: 56.3
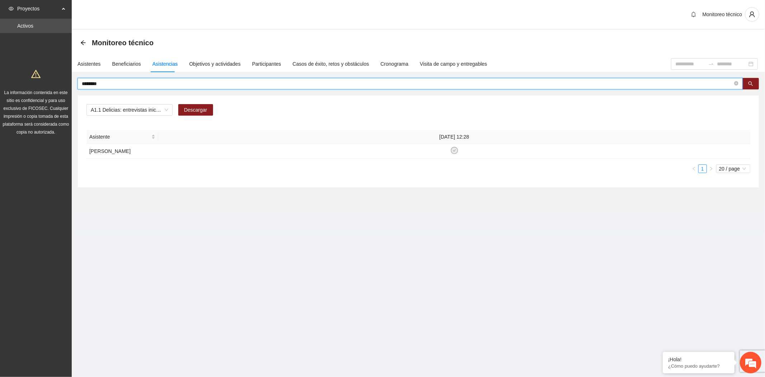
click at [50, 83] on section "Proyectos Activos La información contenida en este sitio es confidencial y para…" at bounding box center [382, 188] width 765 height 377
drag, startPoint x: 123, startPoint y: 84, endPoint x: 1, endPoint y: 83, distance: 122.3
click at [1, 83] on section "**********" at bounding box center [382, 188] width 765 height 377
drag, startPoint x: 104, startPoint y: 83, endPoint x: 41, endPoint y: 83, distance: 62.8
click at [41, 83] on section "Proyectos Activos La información contenida en este sitio es confidencial y para…" at bounding box center [382, 188] width 765 height 377
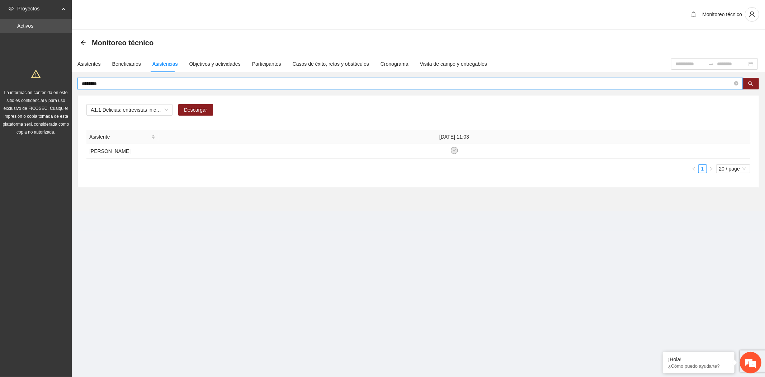
drag, startPoint x: 116, startPoint y: 84, endPoint x: 5, endPoint y: 81, distance: 110.9
click at [5, 81] on section "Proyectos Activos La información contenida en este sitio es confidencial y para…" at bounding box center [382, 188] width 765 height 377
drag, startPoint x: 100, startPoint y: 84, endPoint x: 13, endPoint y: 80, distance: 86.5
click at [30, 81] on section "Proyectos Activos La información contenida en este sitio es confidencial y para…" at bounding box center [382, 188] width 765 height 377
drag, startPoint x: 131, startPoint y: 84, endPoint x: 11, endPoint y: 74, distance: 120.9
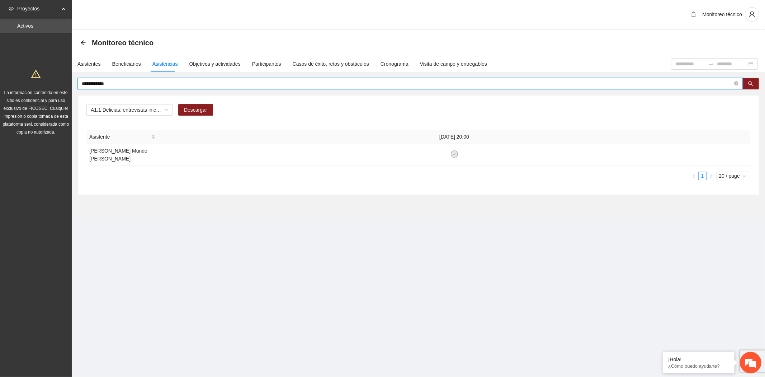
click at [11, 74] on section "**********" at bounding box center [382, 188] width 765 height 377
type input "*"
click at [454, 151] on icon "check-circle" at bounding box center [454, 150] width 6 height 6
drag, startPoint x: 103, startPoint y: 81, endPoint x: 65, endPoint y: 81, distance: 38.7
click at [65, 81] on section "Proyectos Activos La información contenida en este sitio es confidencial y para…" at bounding box center [382, 188] width 765 height 377
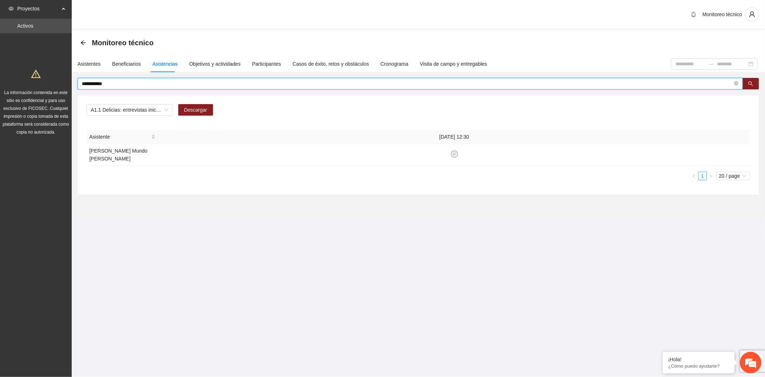
drag, startPoint x: 112, startPoint y: 80, endPoint x: 43, endPoint y: 76, distance: 68.3
click at [52, 76] on section "**********" at bounding box center [382, 188] width 765 height 377
drag, startPoint x: 116, startPoint y: 83, endPoint x: 46, endPoint y: 83, distance: 70.3
click at [46, 83] on section "Proyectos Activos La información contenida en este sitio es confidencial y para…" at bounding box center [382, 188] width 765 height 377
click at [603, 154] on icon "check-circle" at bounding box center [602, 150] width 6 height 6
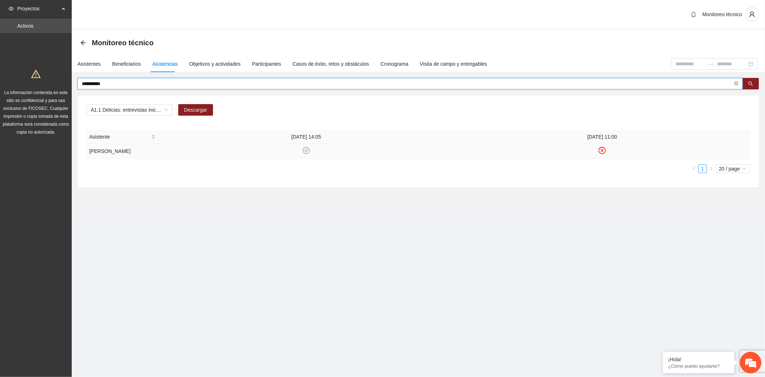
drag, startPoint x: 135, startPoint y: 80, endPoint x: 35, endPoint y: 81, distance: 100.1
click at [35, 81] on section "**********" at bounding box center [382, 188] width 765 height 377
drag, startPoint x: 115, startPoint y: 84, endPoint x: 47, endPoint y: 74, distance: 69.0
click at [47, 74] on section "**********" at bounding box center [382, 188] width 765 height 377
drag, startPoint x: 105, startPoint y: 81, endPoint x: 39, endPoint y: 81, distance: 66.7
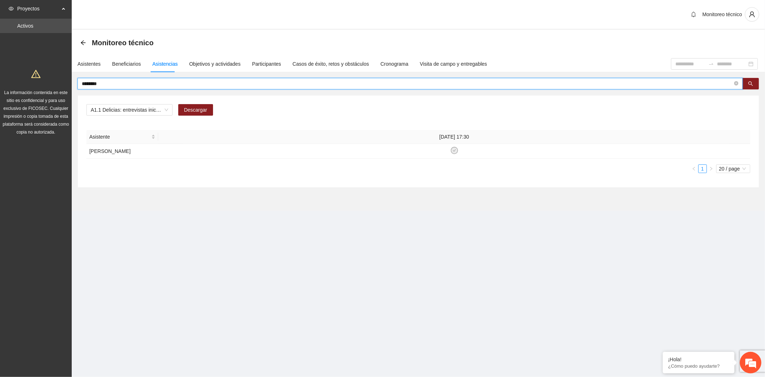
click at [39, 81] on section "Proyectos Activos La información contenida en este sitio es confidencial y para…" at bounding box center [382, 188] width 765 height 377
drag, startPoint x: 453, startPoint y: 155, endPoint x: 451, endPoint y: 150, distance: 5.9
click at [453, 154] on icon "check-circle" at bounding box center [454, 150] width 6 height 6
drag, startPoint x: 109, startPoint y: 83, endPoint x: 11, endPoint y: 81, distance: 97.6
click at [10, 81] on section "Proyectos Activos La información contenida en este sitio es confidencial y para…" at bounding box center [382, 188] width 765 height 377
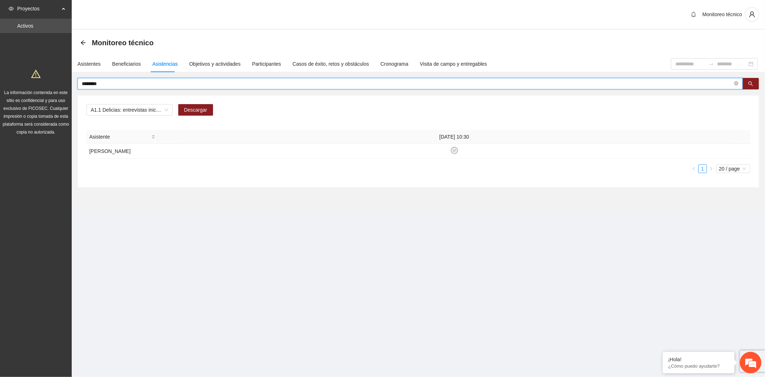
drag, startPoint x: 118, startPoint y: 84, endPoint x: 14, endPoint y: 81, distance: 104.8
click at [14, 82] on section "Proyectos Activos La información contenida en este sitio es confidencial y para…" at bounding box center [382, 188] width 765 height 377
click at [449, 150] on td at bounding box center [454, 151] width 592 height 15
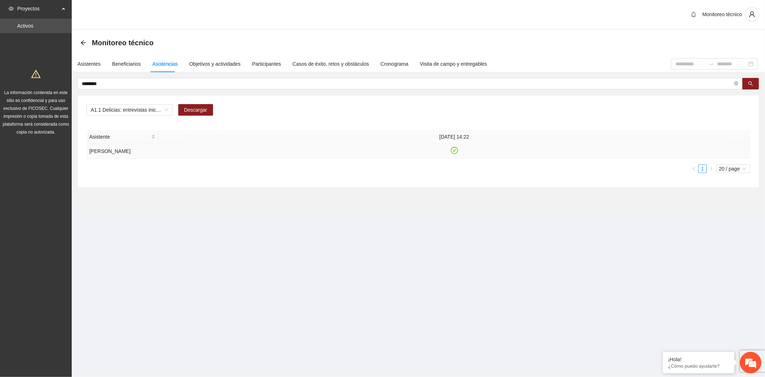
click at [451, 149] on icon "check-circle" at bounding box center [454, 150] width 6 height 6
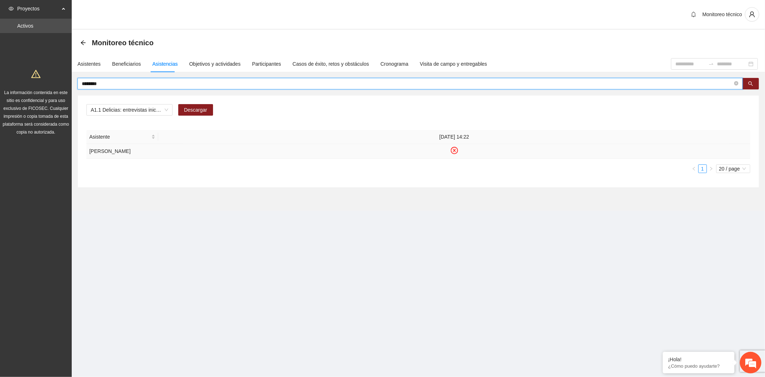
drag, startPoint x: 109, startPoint y: 81, endPoint x: 0, endPoint y: 72, distance: 109.4
click at [2, 73] on section "Proyectos Activos La información contenida en este sitio es confidencial y para…" at bounding box center [382, 188] width 765 height 377
drag, startPoint x: 113, startPoint y: 83, endPoint x: 19, endPoint y: 66, distance: 95.5
click at [22, 67] on section "**********" at bounding box center [382, 188] width 765 height 377
drag, startPoint x: 124, startPoint y: 83, endPoint x: 1, endPoint y: 78, distance: 122.8
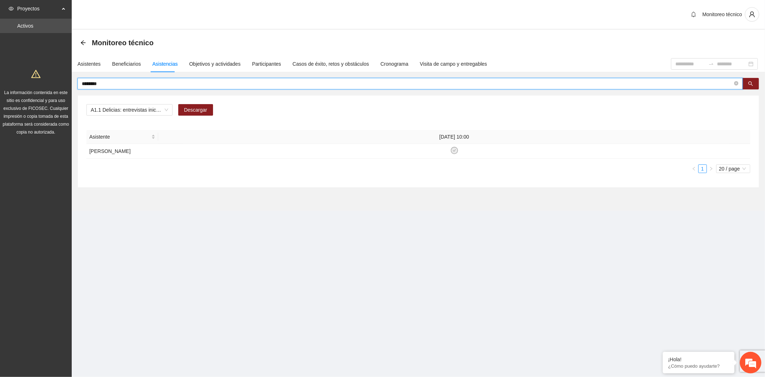
click at [1, 78] on section "Proyectos Activos La información contenida en este sitio es confidencial y para…" at bounding box center [382, 188] width 765 height 377
drag, startPoint x: 110, startPoint y: 85, endPoint x: -5, endPoint y: 85, distance: 115.1
click at [0, 85] on html "**********" at bounding box center [382, 188] width 765 height 377
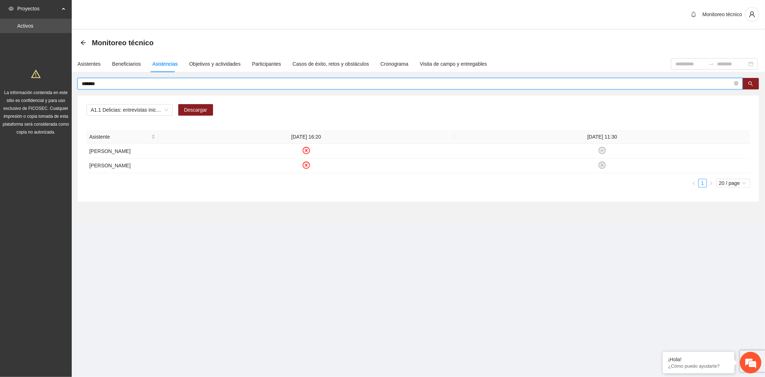
drag, startPoint x: 105, startPoint y: 83, endPoint x: 40, endPoint y: 83, distance: 65.3
click at [40, 83] on section "Proyectos Activos La información contenida en este sitio es confidencial y para…" at bounding box center [382, 188] width 765 height 377
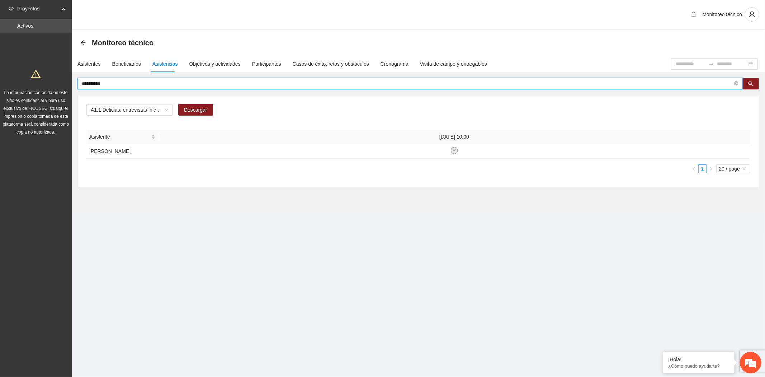
drag, startPoint x: 121, startPoint y: 80, endPoint x: 8, endPoint y: 77, distance: 113.8
click at [8, 77] on section "**********" at bounding box center [382, 188] width 765 height 377
drag, startPoint x: 104, startPoint y: 84, endPoint x: 51, endPoint y: 81, distance: 52.8
click at [51, 81] on section "Proyectos Activos La información contenida en este sitio es confidencial y para…" at bounding box center [382, 188] width 765 height 377
drag, startPoint x: 126, startPoint y: 84, endPoint x: -10, endPoint y: 58, distance: 139.0
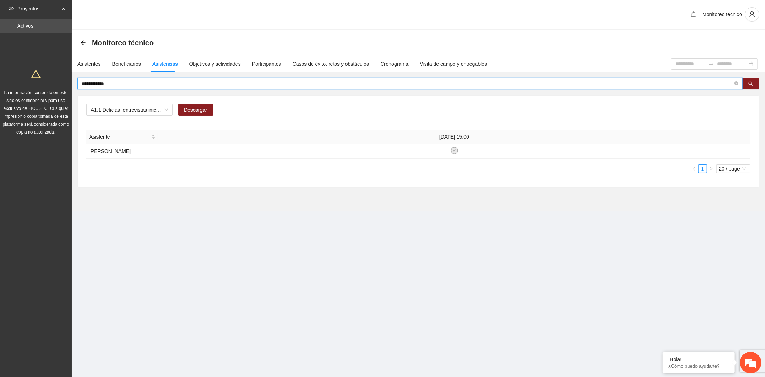
click at [0, 58] on html "**********" at bounding box center [382, 188] width 765 height 377
drag, startPoint x: 121, startPoint y: 84, endPoint x: 12, endPoint y: 83, distance: 108.3
click at [14, 84] on section "Proyectos Activos La información contenida en este sitio es confidencial y para…" at bounding box center [382, 188] width 765 height 377
drag, startPoint x: 121, startPoint y: 85, endPoint x: -7, endPoint y: 82, distance: 128.1
click at [0, 82] on html "Proyectos Activos La información contenida en este sitio es confidencial y para…" at bounding box center [382, 188] width 765 height 377
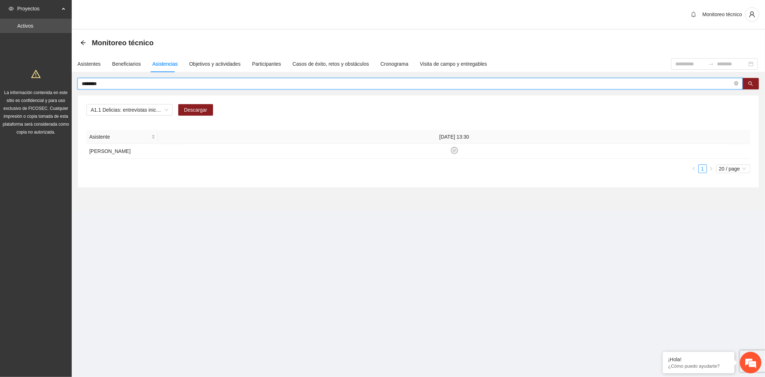
drag, startPoint x: 114, startPoint y: 80, endPoint x: 40, endPoint y: 78, distance: 73.9
click at [43, 79] on section "Proyectos Activos La información contenida en este sitio es confidencial y para…" at bounding box center [382, 188] width 765 height 377
type input "*"
type input "*****"
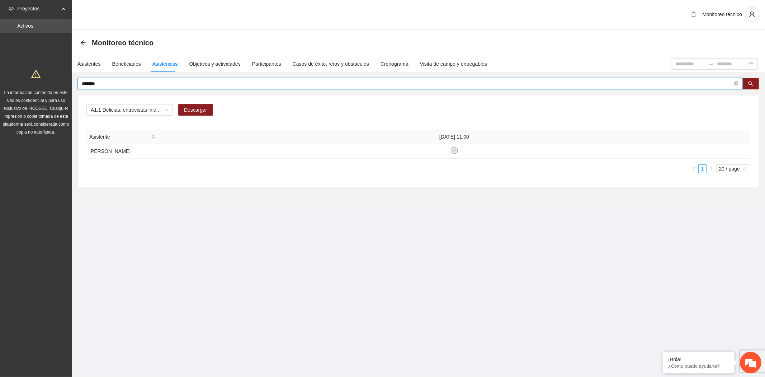
type input "******"
type input "****"
type input "******"
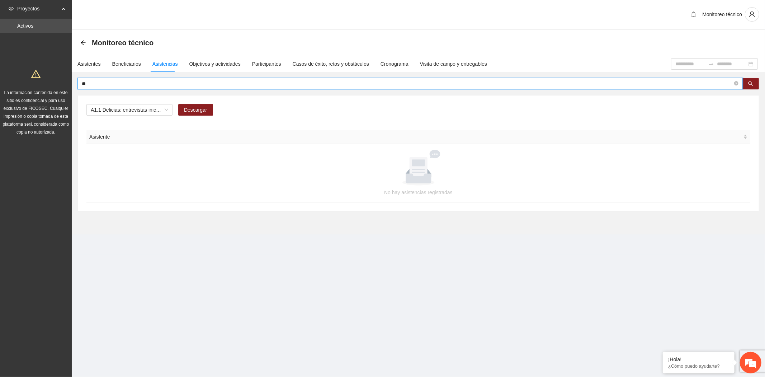
type input "*"
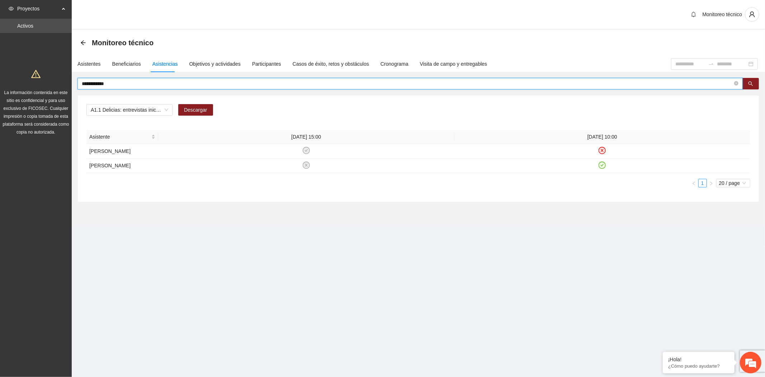
drag, startPoint x: 111, startPoint y: 84, endPoint x: -37, endPoint y: 83, distance: 148.1
click at [0, 83] on html "**********" at bounding box center [382, 188] width 765 height 377
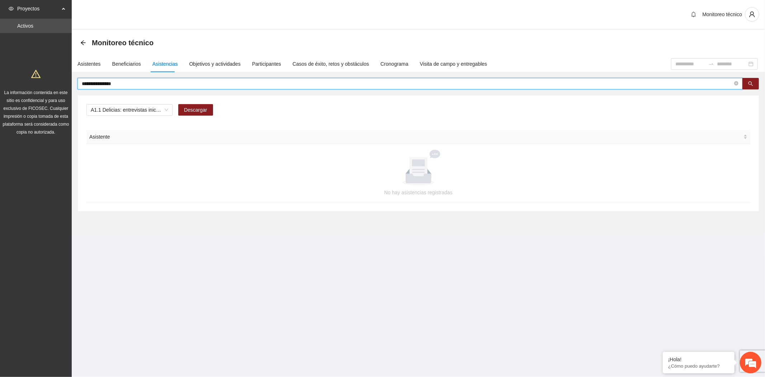
click at [96, 83] on input "**********" at bounding box center [407, 84] width 651 height 8
click at [116, 81] on input "**********" at bounding box center [407, 84] width 651 height 8
drag, startPoint x: 124, startPoint y: 84, endPoint x: 36, endPoint y: 84, distance: 87.9
click at [37, 84] on section "**********" at bounding box center [382, 188] width 765 height 377
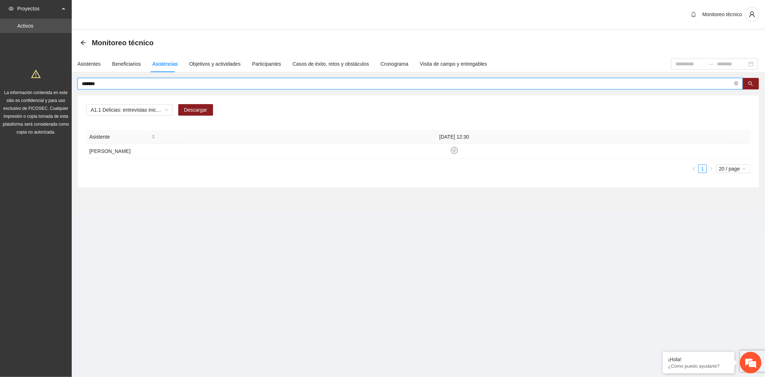
type input "****"
type input "*"
click at [126, 81] on input "text" at bounding box center [407, 84] width 651 height 8
type input "********"
type input "**********"
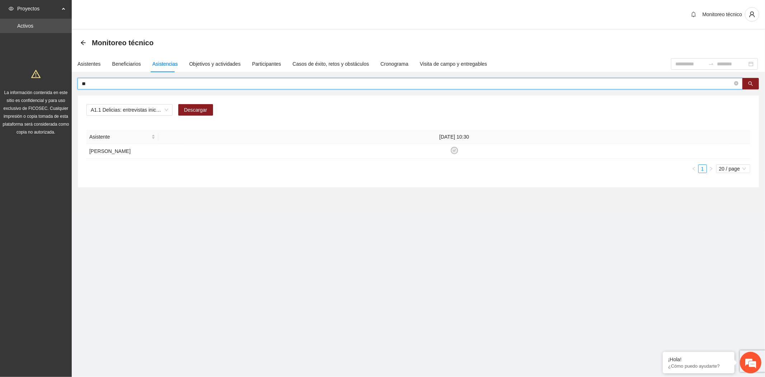
type input "*"
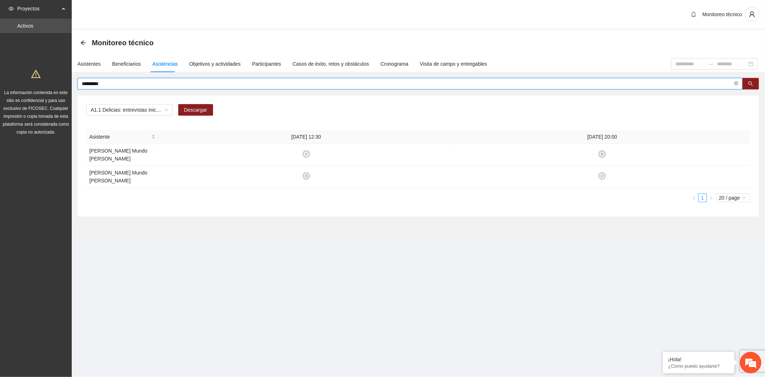
type input "*****"
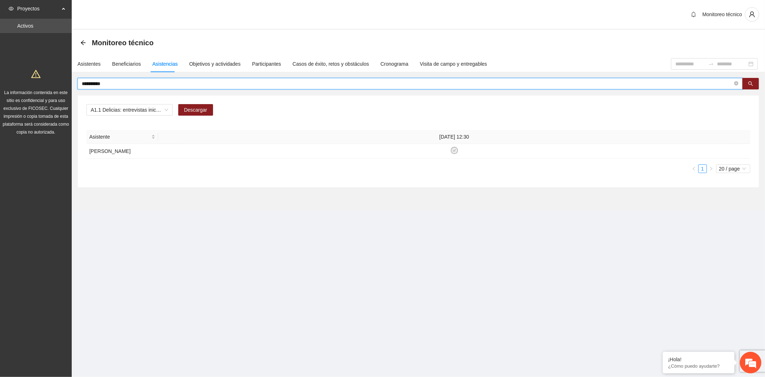
type input "*******"
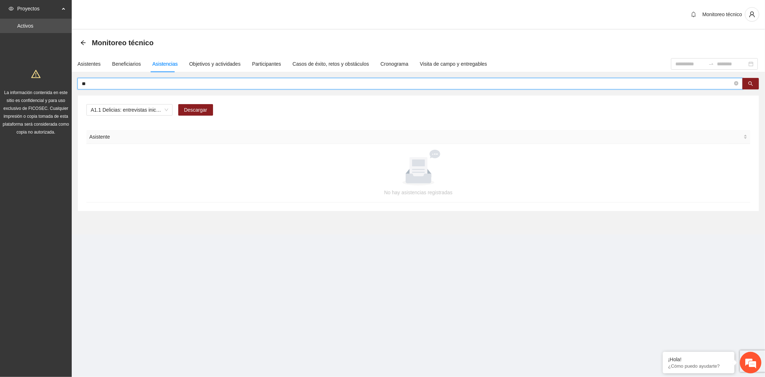
type input "*"
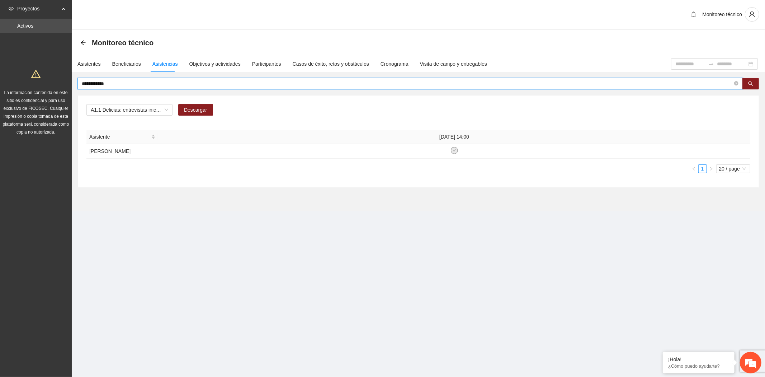
type input "*********"
type input "****"
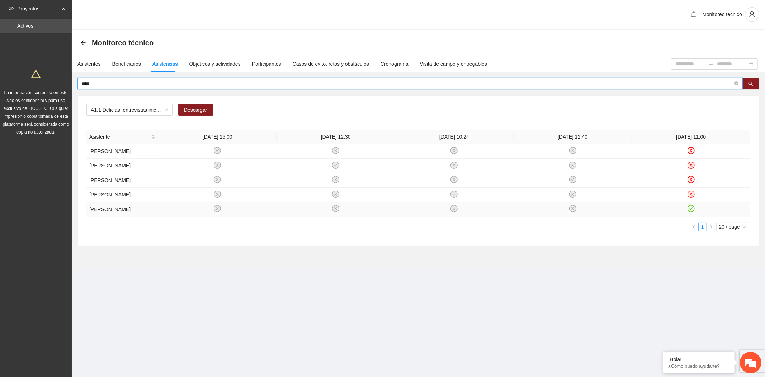
click at [689, 212] on icon "check-circle" at bounding box center [691, 208] width 7 height 7
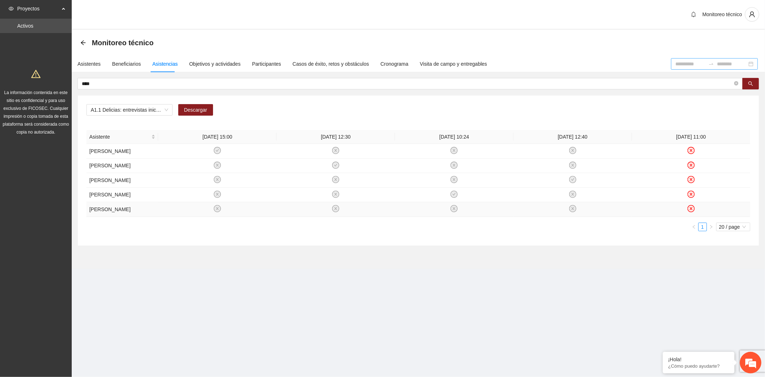
click at [675, 62] on input at bounding box center [690, 64] width 30 height 8
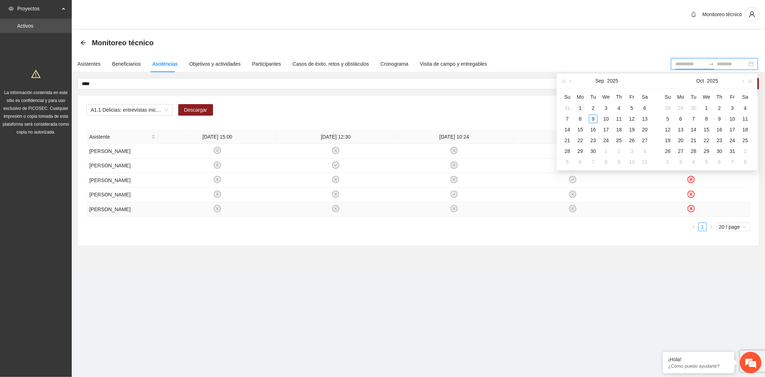
type input "**********"
click at [570, 84] on button "button" at bounding box center [571, 81] width 8 height 14
click at [570, 83] on button "button" at bounding box center [571, 81] width 8 height 14
type input "**********"
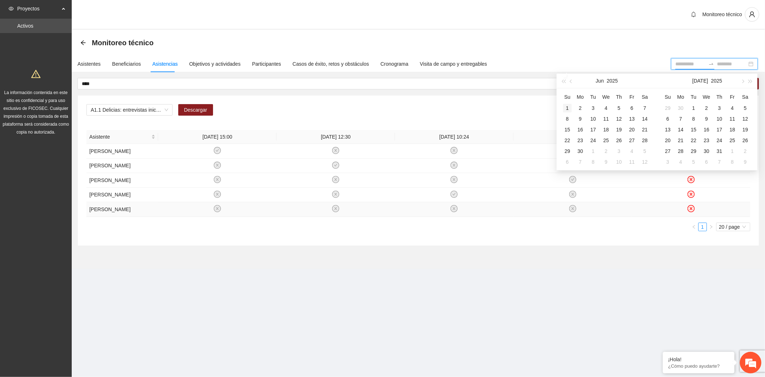
click at [567, 105] on div "1" at bounding box center [567, 108] width 9 height 9
type input "**********"
click at [580, 151] on div "30" at bounding box center [580, 151] width 9 height 9
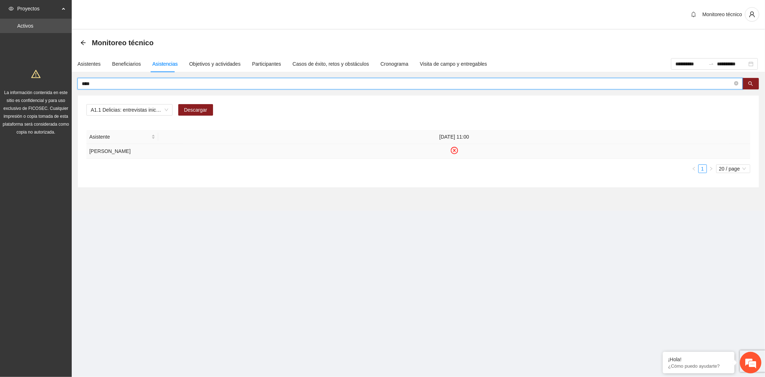
drag, startPoint x: 95, startPoint y: 86, endPoint x: 33, endPoint y: 90, distance: 62.2
click at [33, 90] on section "**********" at bounding box center [382, 188] width 765 height 377
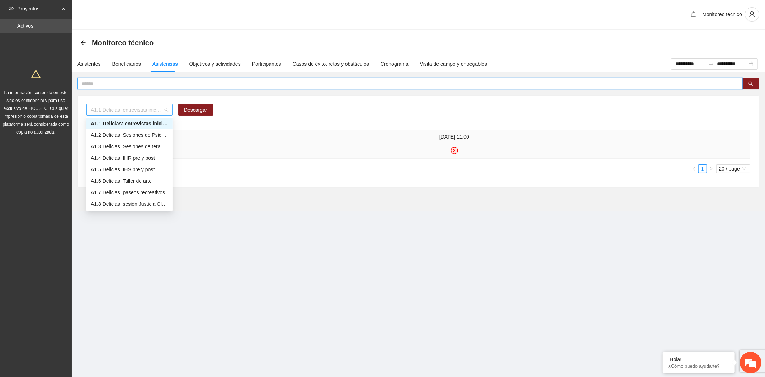
click at [149, 110] on span "A1.1 Delicias: entrevistas iniciales" at bounding box center [129, 109] width 77 height 11
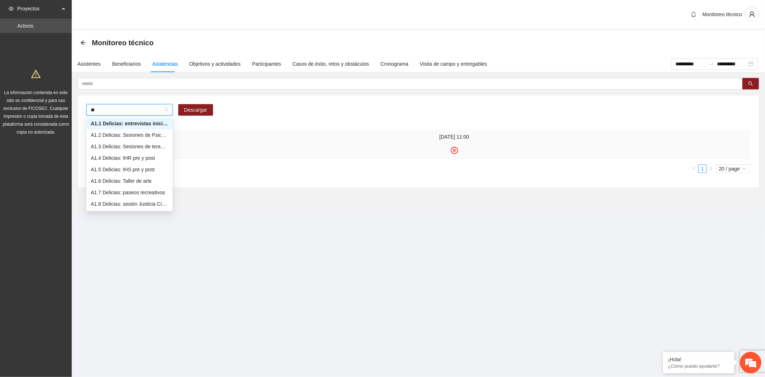
type input "***"
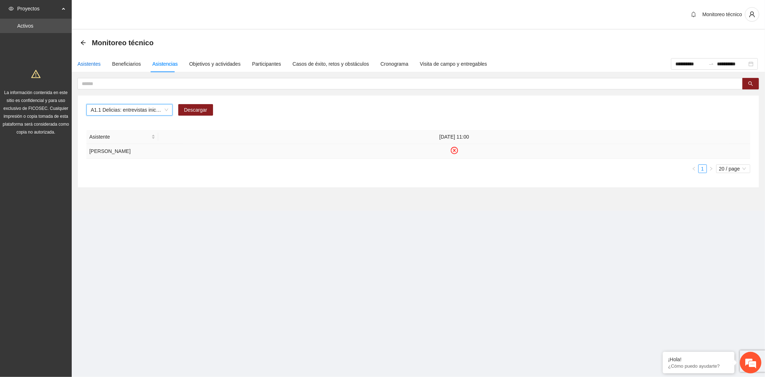
click at [90, 66] on div "Asistentes" at bounding box center [88, 64] width 23 height 8
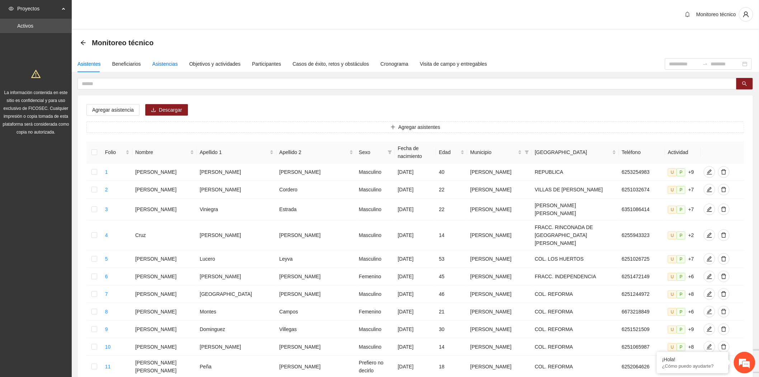
click at [163, 63] on div "Asistencias" at bounding box center [164, 64] width 25 height 8
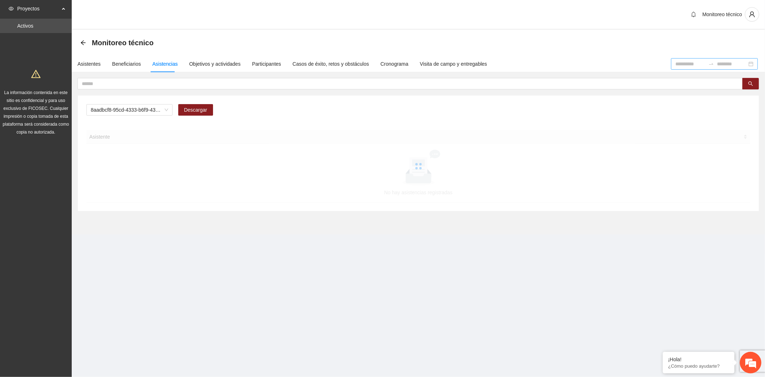
click at [675, 66] on input at bounding box center [690, 64] width 30 height 8
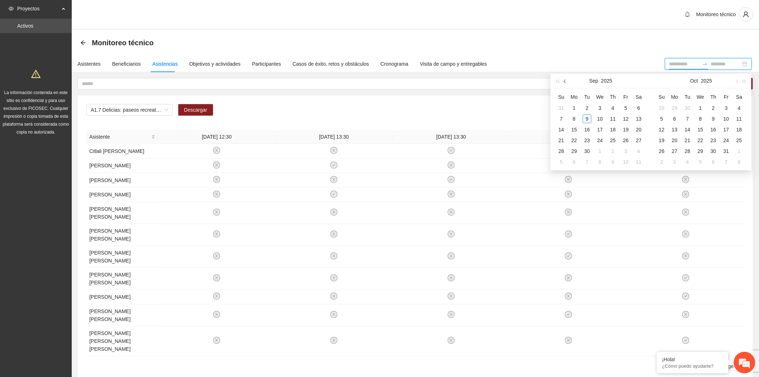
click at [566, 82] on span "button" at bounding box center [566, 81] width 4 height 4
type input "**********"
click at [560, 107] on div "1" at bounding box center [561, 108] width 9 height 9
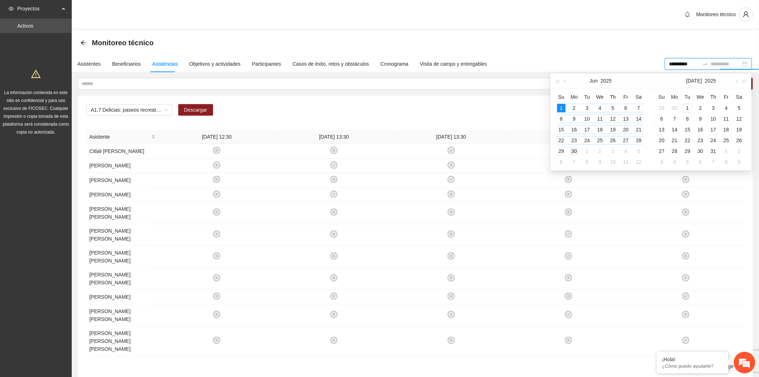
type input "**********"
click at [574, 151] on div "30" at bounding box center [574, 151] width 9 height 9
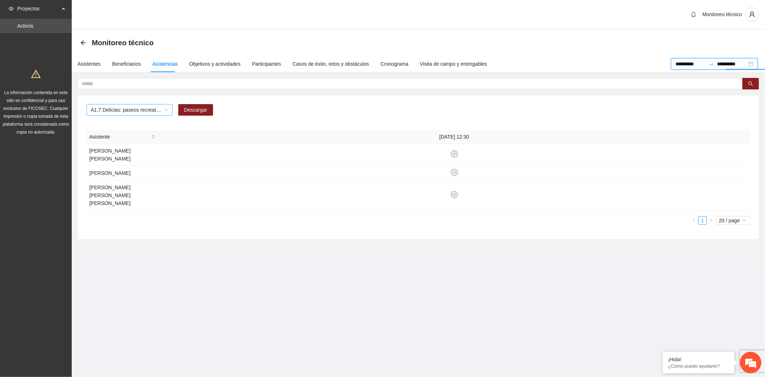
click at [150, 106] on span "A1.7 Delicias: paseos recreativos" at bounding box center [129, 109] width 77 height 11
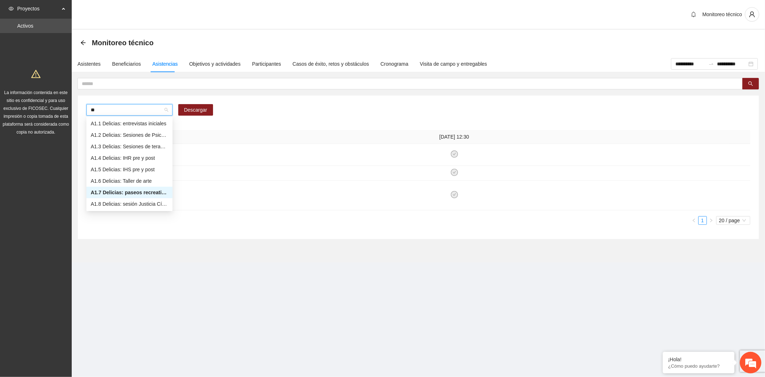
type input "***"
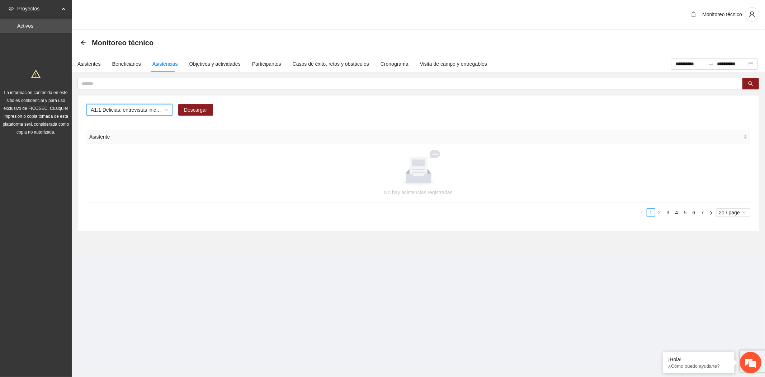
click at [660, 212] on link "2" at bounding box center [660, 212] width 8 height 8
click at [668, 212] on link "3" at bounding box center [668, 212] width 8 height 8
click at [675, 212] on link "4" at bounding box center [677, 212] width 8 height 8
click at [685, 212] on link "5" at bounding box center [686, 212] width 8 height 8
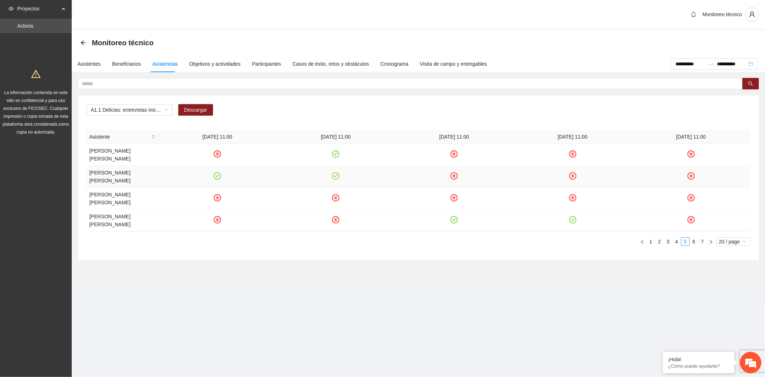
click at [216, 173] on icon "check-circle" at bounding box center [218, 176] width 6 height 6
click at [335, 151] on icon "check-circle" at bounding box center [336, 154] width 6 height 6
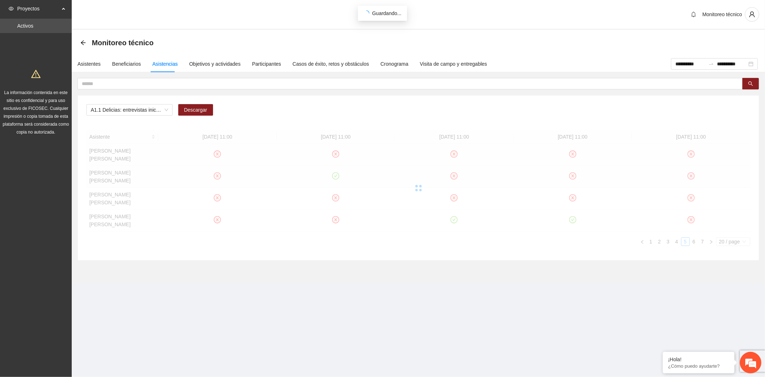
click at [337, 164] on div at bounding box center [418, 188] width 664 height 116
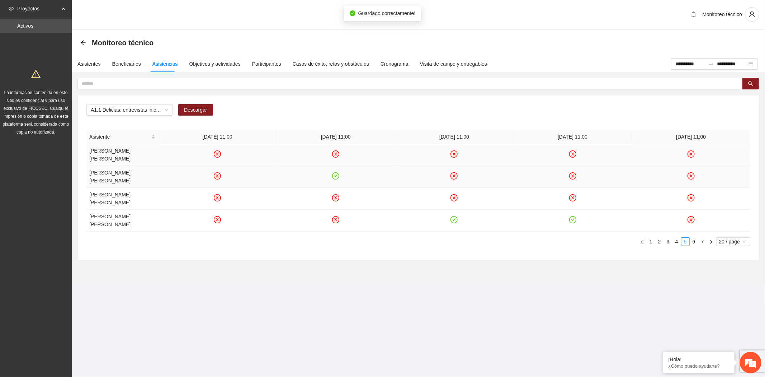
click at [337, 173] on icon "check-circle" at bounding box center [336, 176] width 6 height 6
click at [453, 217] on icon "check-circle" at bounding box center [454, 220] width 6 height 6
click at [572, 217] on icon "check-circle" at bounding box center [573, 220] width 6 height 6
click at [693, 237] on link "6" at bounding box center [694, 241] width 8 height 8
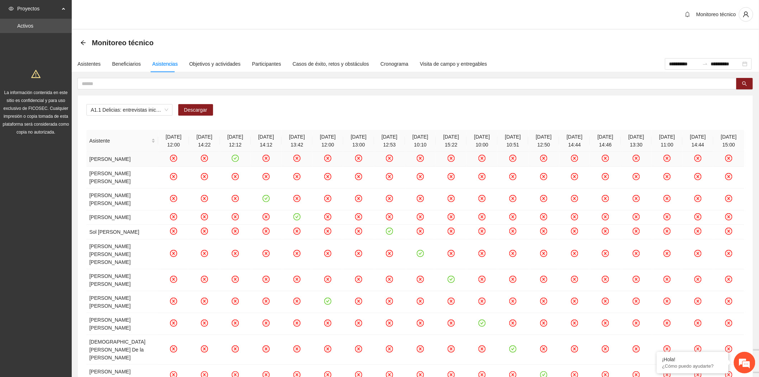
click at [232, 161] on icon "check-circle" at bounding box center [235, 158] width 6 height 6
click at [263, 201] on icon "check-circle" at bounding box center [266, 198] width 6 height 6
click at [294, 220] on icon "check-circle" at bounding box center [297, 216] width 6 height 6
click at [669, 66] on input "**********" at bounding box center [684, 64] width 30 height 8
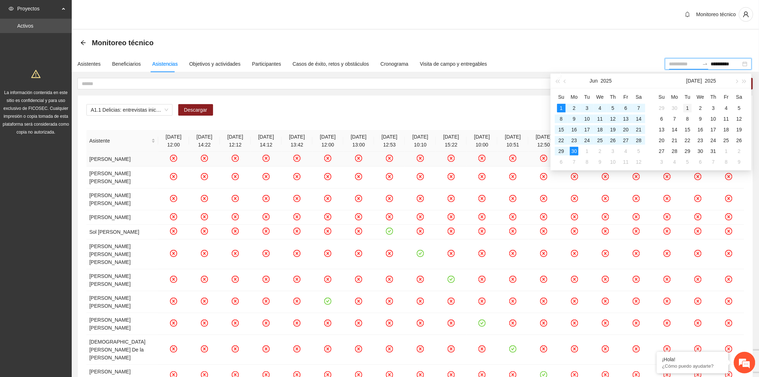
type input "**********"
click at [689, 108] on div "1" at bounding box center [687, 108] width 9 height 9
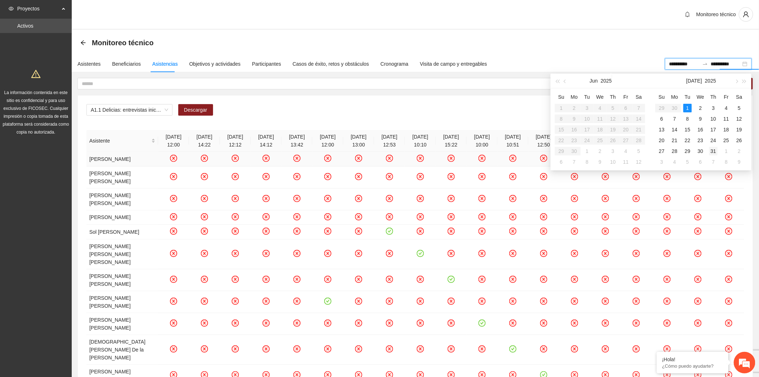
type input "**********"
click at [716, 150] on div "31" at bounding box center [713, 151] width 9 height 9
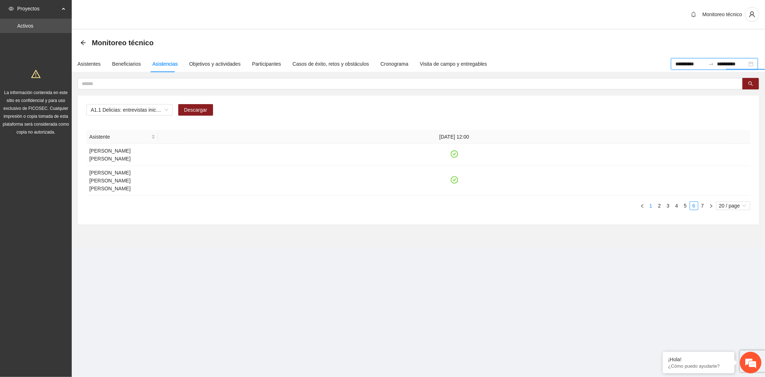
click at [651, 202] on link "1" at bounding box center [651, 206] width 8 height 8
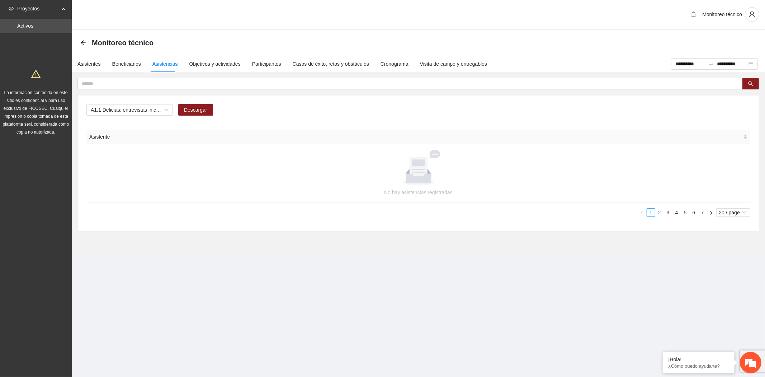
click at [659, 211] on link "2" at bounding box center [660, 212] width 8 height 8
click at [669, 214] on link "3" at bounding box center [668, 212] width 8 height 8
click at [678, 213] on link "4" at bounding box center [677, 212] width 8 height 8
click at [686, 213] on link "5" at bounding box center [686, 212] width 8 height 8
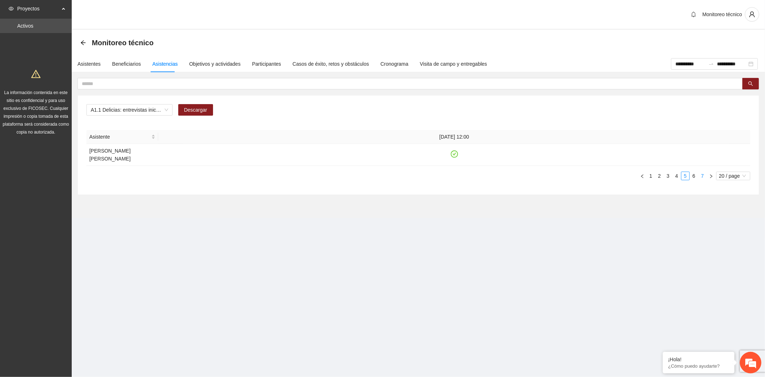
click at [702, 175] on link "7" at bounding box center [703, 176] width 8 height 8
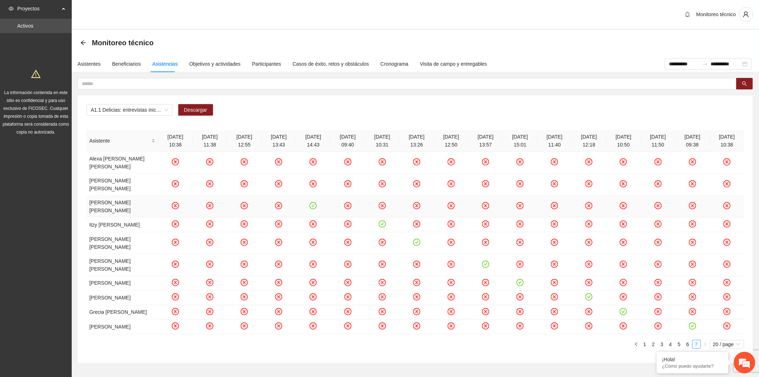
click at [313, 204] on icon "check-circle" at bounding box center [313, 205] width 3 height 3
click at [383, 221] on icon "check-circle" at bounding box center [382, 224] width 6 height 6
click at [416, 241] on icon "check-circle" at bounding box center [416, 242] width 3 height 3
click at [486, 263] on icon "check-circle" at bounding box center [485, 264] width 3 height 3
click at [108, 108] on span "A1.1 Delicias: entrevistas iniciales" at bounding box center [129, 109] width 77 height 11
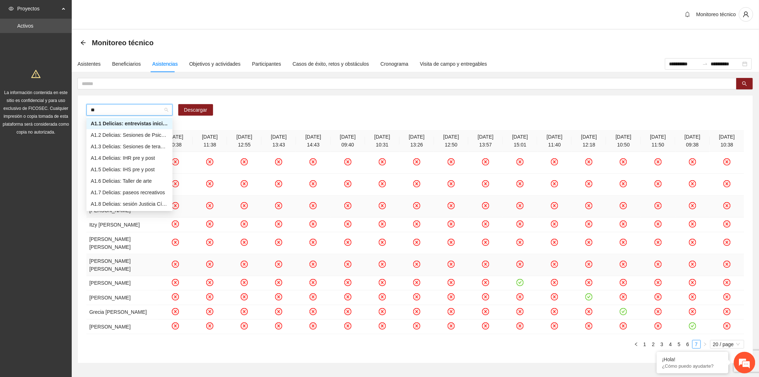
type input "***"
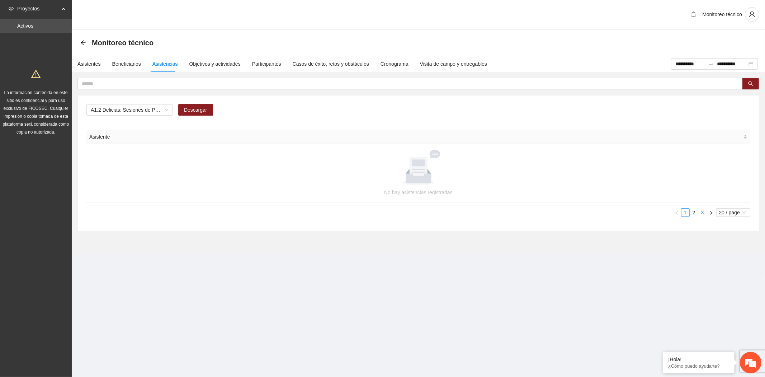
click at [704, 211] on link "3" at bounding box center [703, 212] width 8 height 8
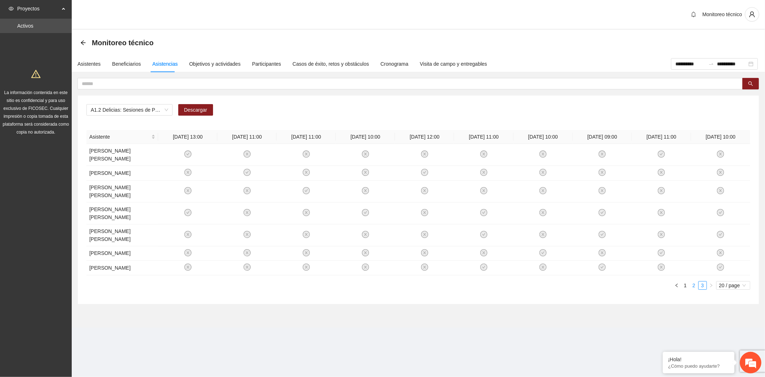
click at [694, 281] on link "2" at bounding box center [694, 285] width 8 height 8
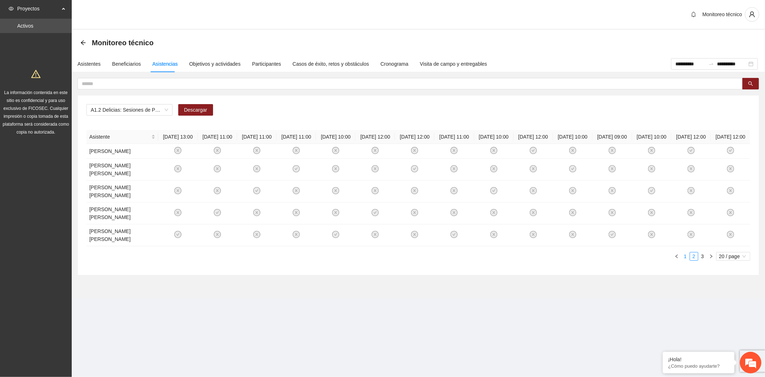
click at [685, 252] on link "1" at bounding box center [686, 256] width 8 height 8
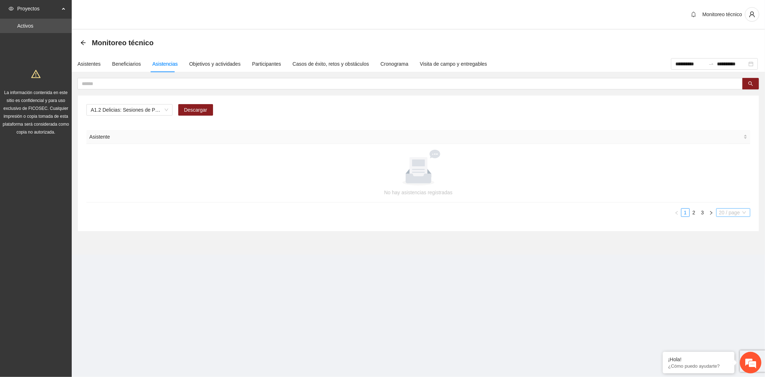
click at [732, 213] on span "20 / page" at bounding box center [733, 212] width 28 height 8
click at [729, 260] on div "100 / page" at bounding box center [734, 259] width 26 height 8
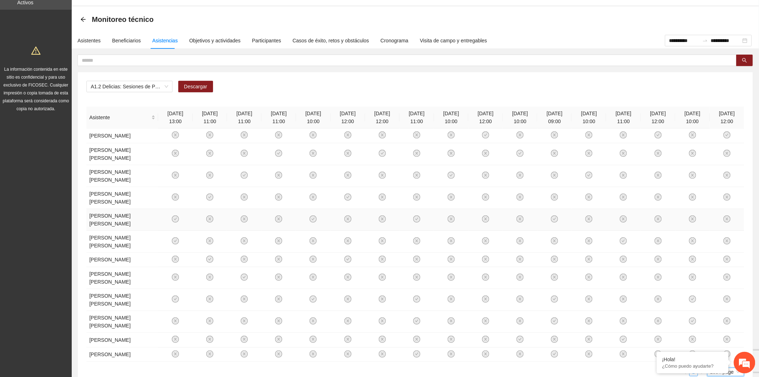
scroll to position [49, 0]
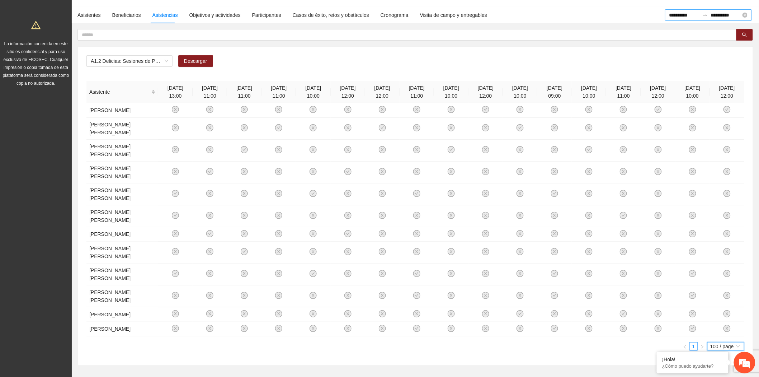
click at [669, 13] on input "**********" at bounding box center [684, 15] width 30 height 8
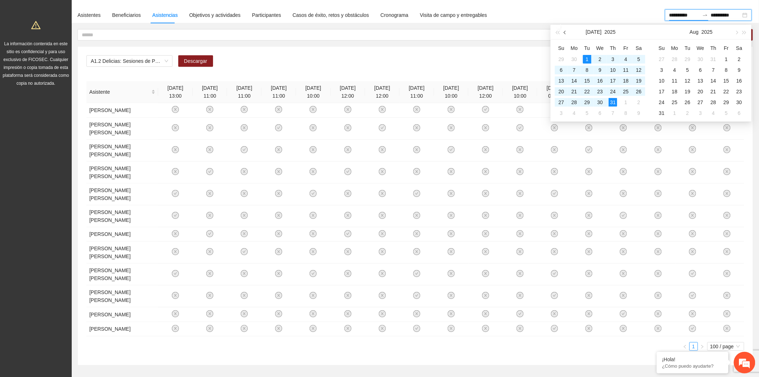
click at [566, 34] on button "button" at bounding box center [565, 32] width 8 height 14
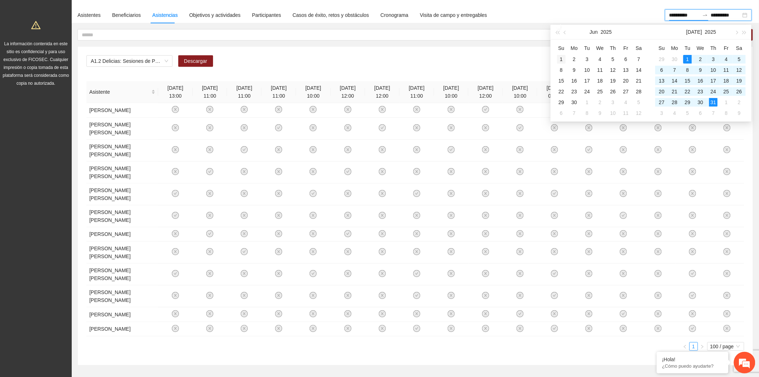
type input "**********"
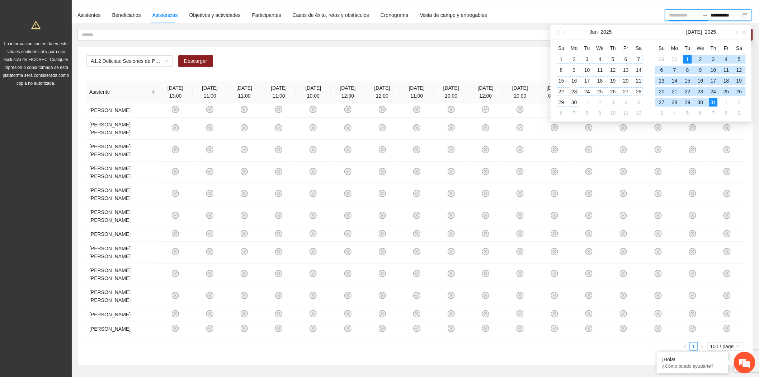
drag, startPoint x: 561, startPoint y: 61, endPoint x: 577, endPoint y: 88, distance: 31.1
click at [561, 61] on div "1" at bounding box center [561, 59] width 9 height 9
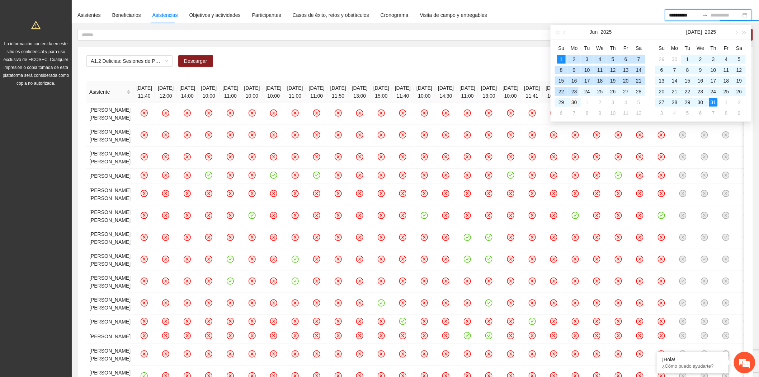
type input "**********"
click at [575, 102] on div "30" at bounding box center [574, 102] width 9 height 9
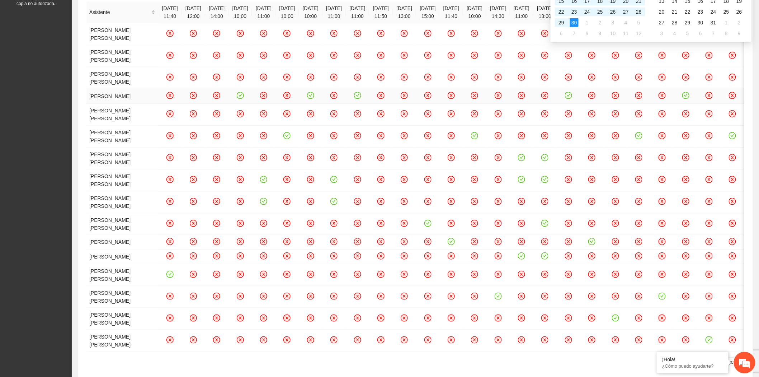
scroll to position [0, 0]
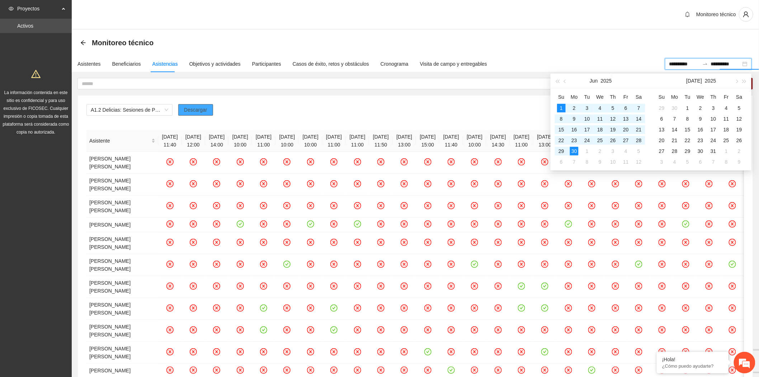
click at [191, 108] on span "Descargar" at bounding box center [195, 110] width 23 height 8
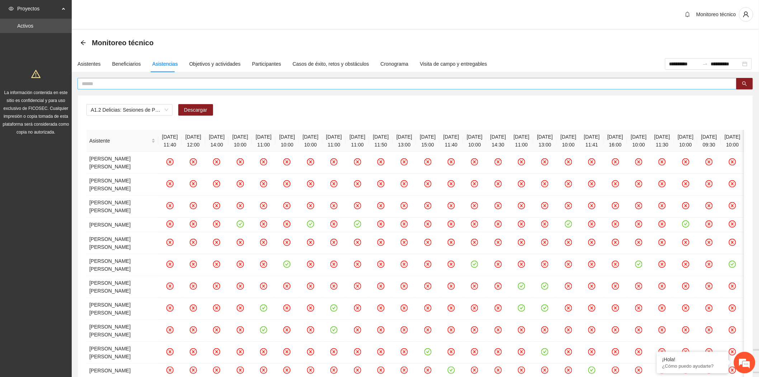
click at [106, 83] on input "text" at bounding box center [404, 84] width 645 height 8
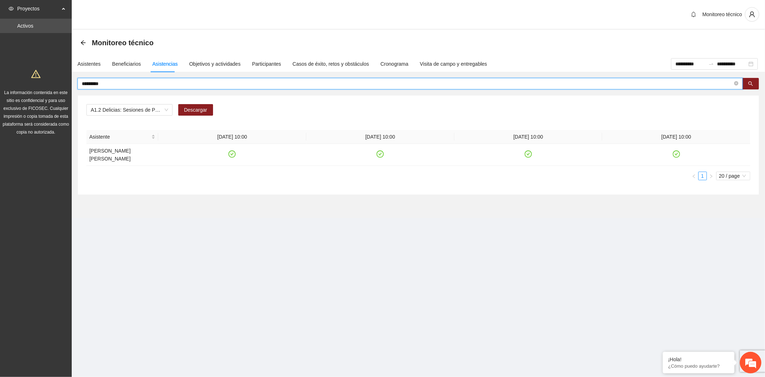
drag, startPoint x: 108, startPoint y: 80, endPoint x: 6, endPoint y: 66, distance: 102.5
click at [6, 66] on section "**********" at bounding box center [382, 188] width 765 height 377
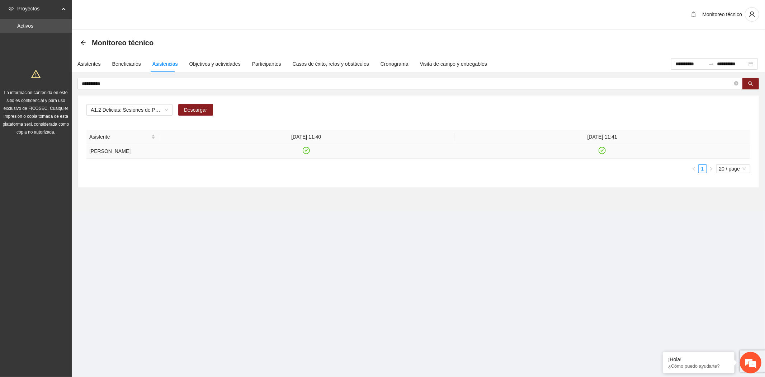
click at [305, 154] on icon "check-circle" at bounding box center [306, 150] width 6 height 6
click at [603, 154] on icon "check-circle" at bounding box center [602, 150] width 6 height 6
drag, startPoint x: 105, startPoint y: 81, endPoint x: 4, endPoint y: 73, distance: 101.5
click at [4, 73] on section "**********" at bounding box center [382, 188] width 765 height 377
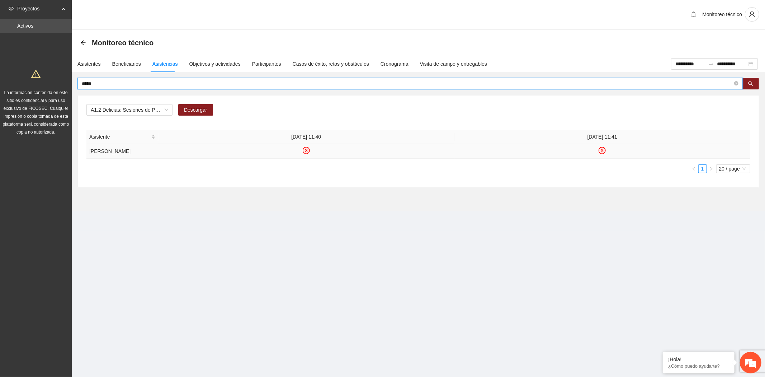
type input "*****"
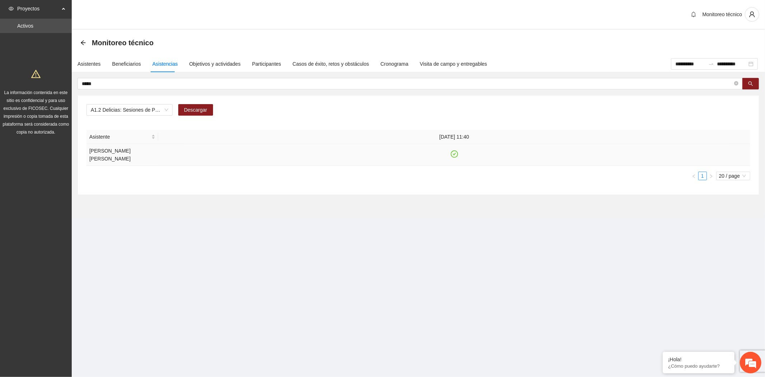
click at [454, 153] on icon "check-circle" at bounding box center [454, 154] width 3 height 3
